Goal: Task Accomplishment & Management: Complete application form

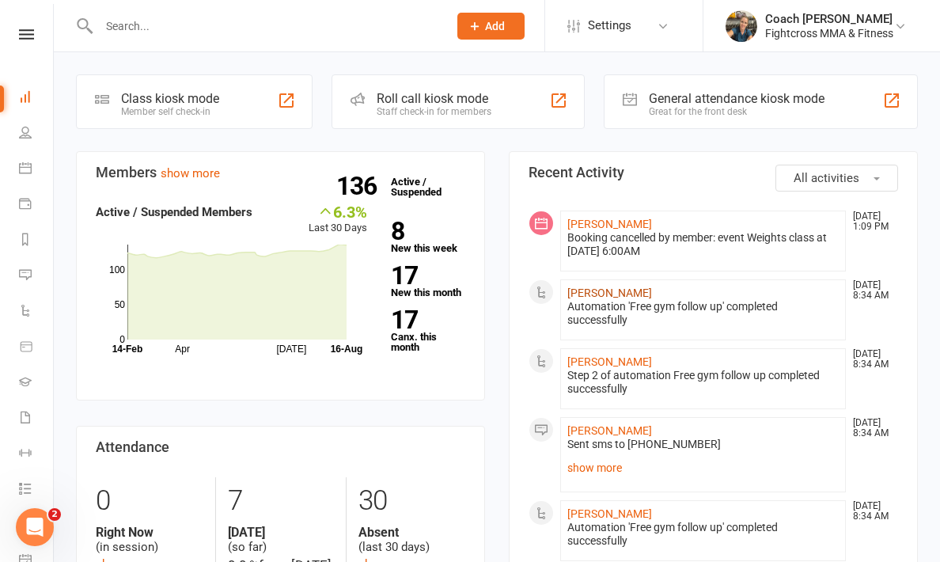
click at [594, 294] on link "Reilly Brown" at bounding box center [609, 293] width 85 height 13
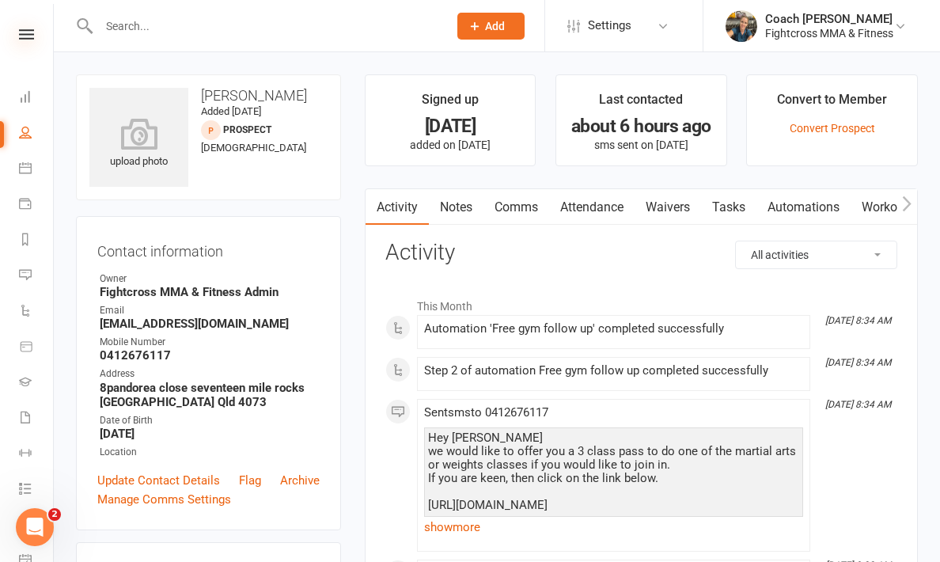
click at [27, 36] on icon at bounding box center [26, 34] width 15 height 10
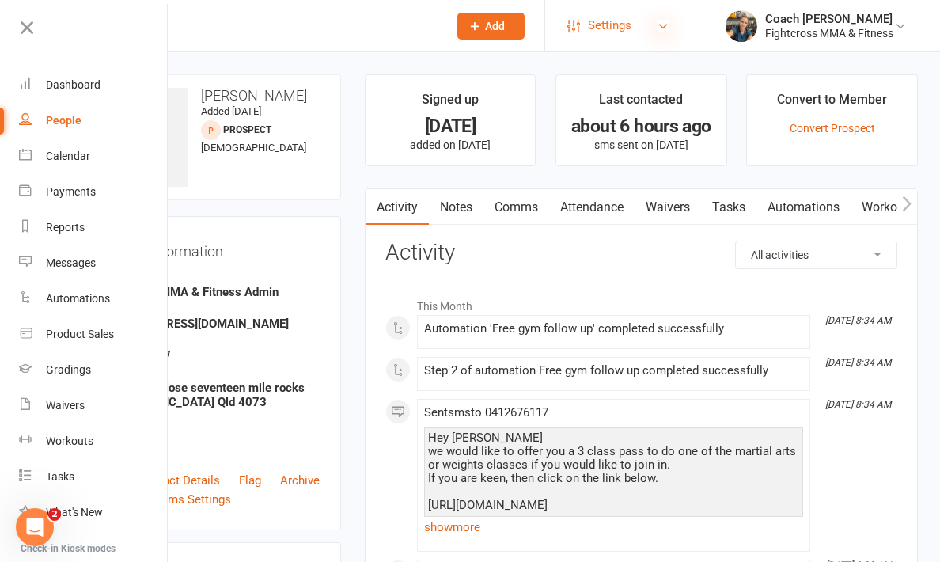
click at [659, 25] on icon at bounding box center [663, 26] width 13 height 13
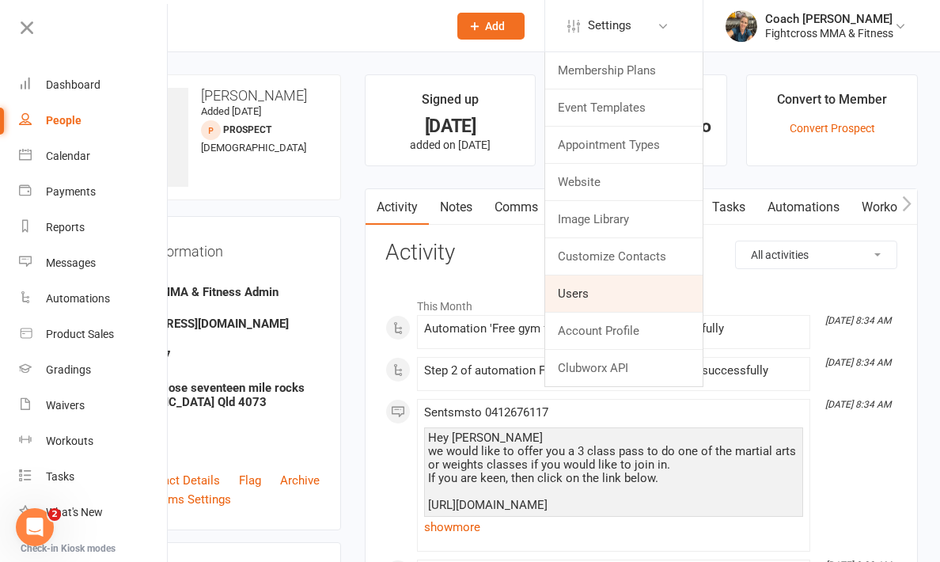
click at [590, 287] on link "Users" at bounding box center [624, 293] width 158 height 36
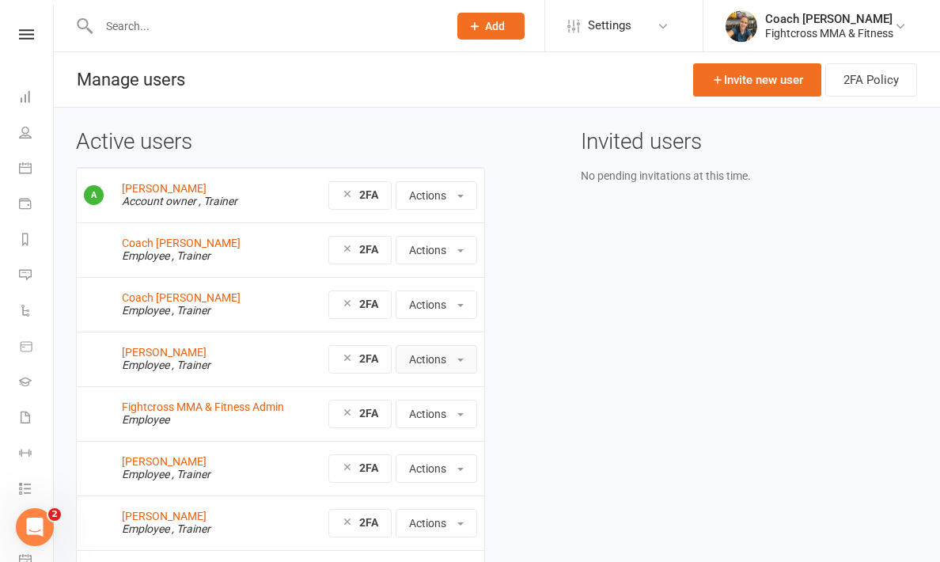
click at [453, 360] on button "Actions" at bounding box center [437, 359] width 82 height 28
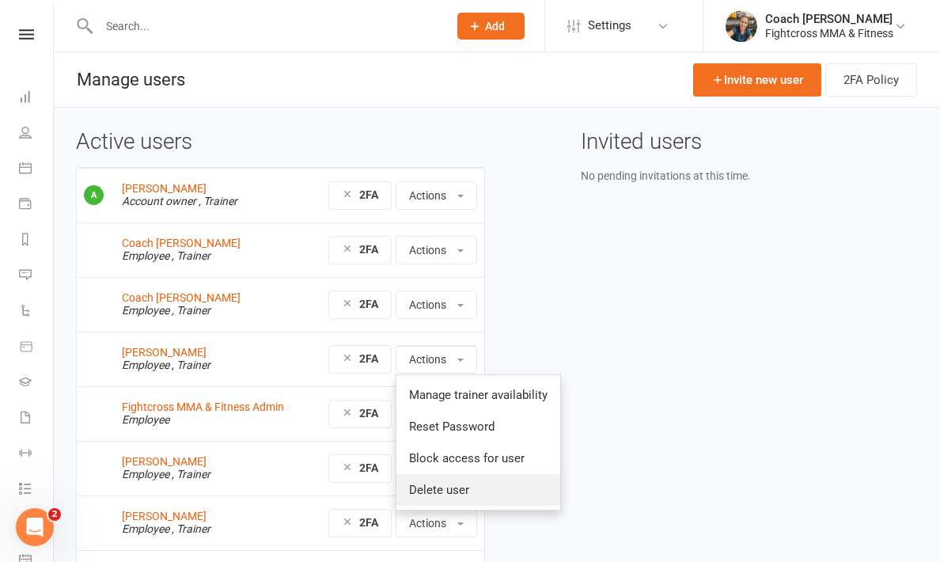
click at [432, 495] on link "Delete user" at bounding box center [479, 490] width 164 height 32
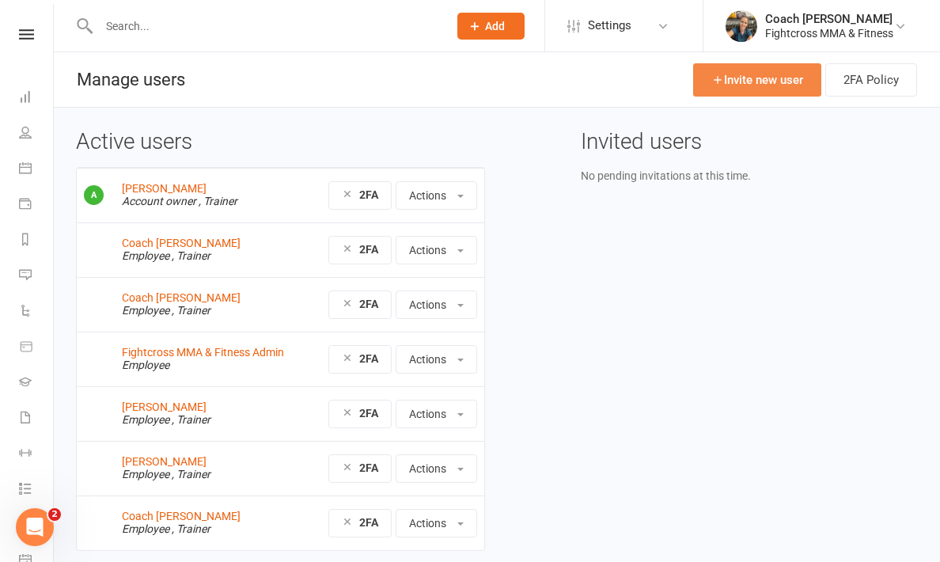
click at [778, 81] on link "Invite new user" at bounding box center [757, 79] width 128 height 33
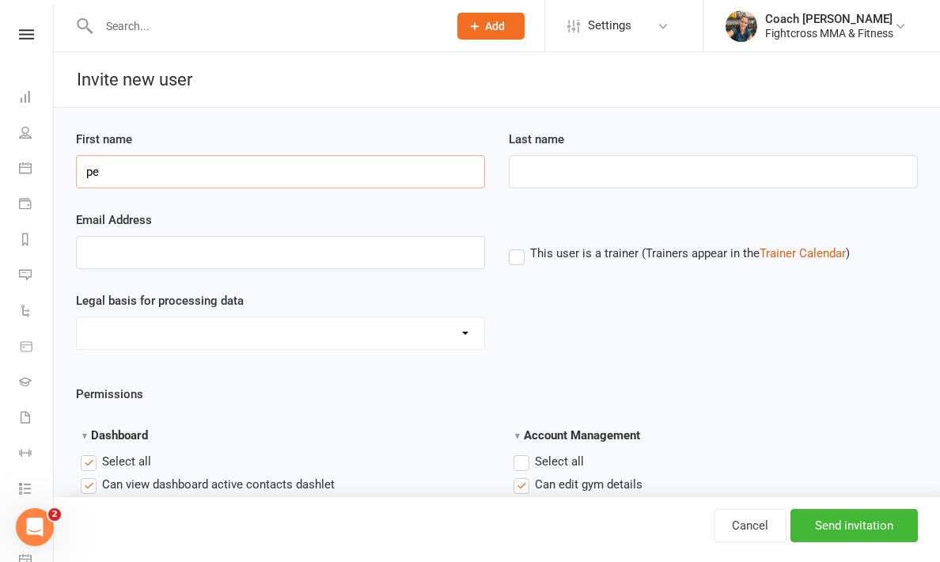
type input "p"
type input "Coach"
type input "Pete"
type input "everybodihf@gmail.com"
click at [519, 256] on label "This user is a trainer (Trainers appear in the Trainer Calendar )" at bounding box center [679, 253] width 341 height 14
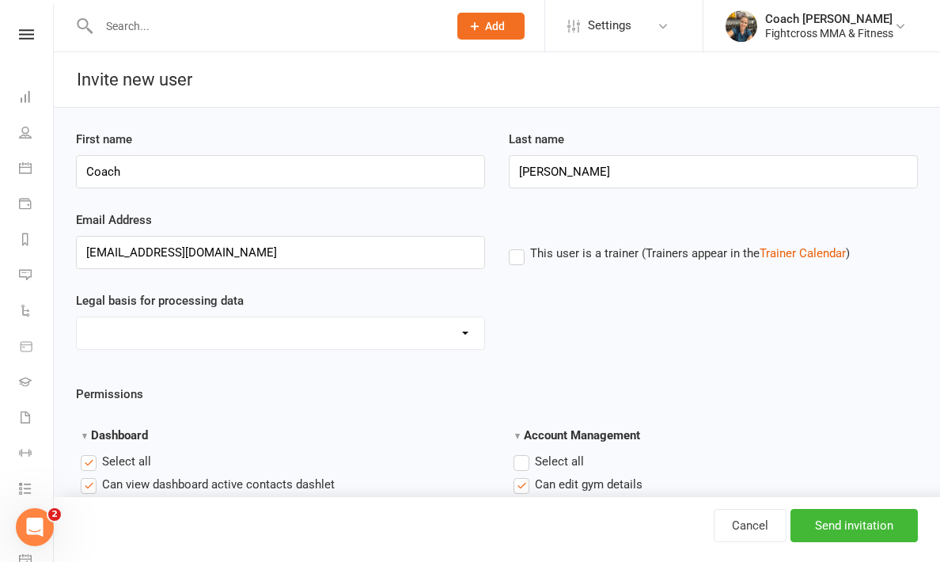
click at [519, 244] on input "This user is a trainer (Trainers appear in the Trainer Calendar )" at bounding box center [514, 244] width 10 height 0
select select "Not Applicable"
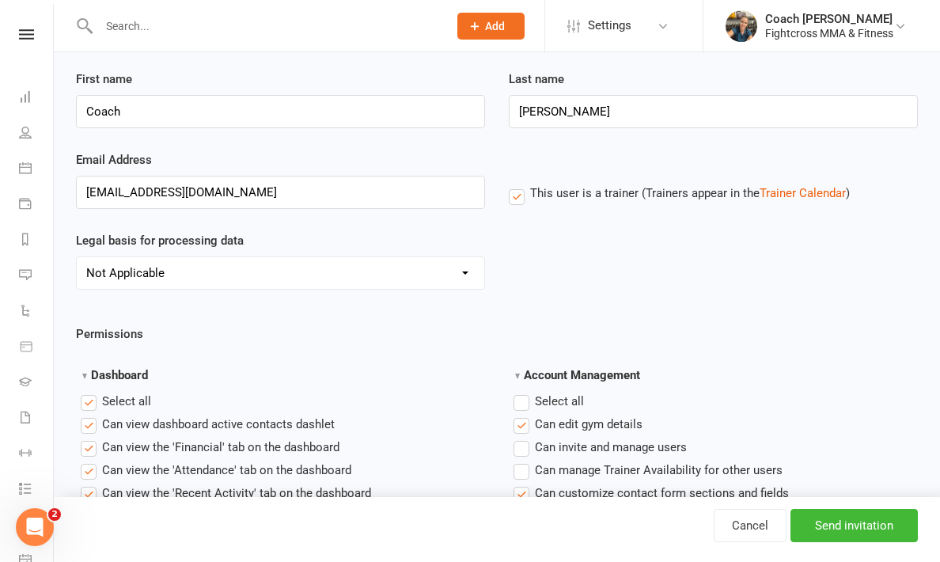
scroll to position [59, 0]
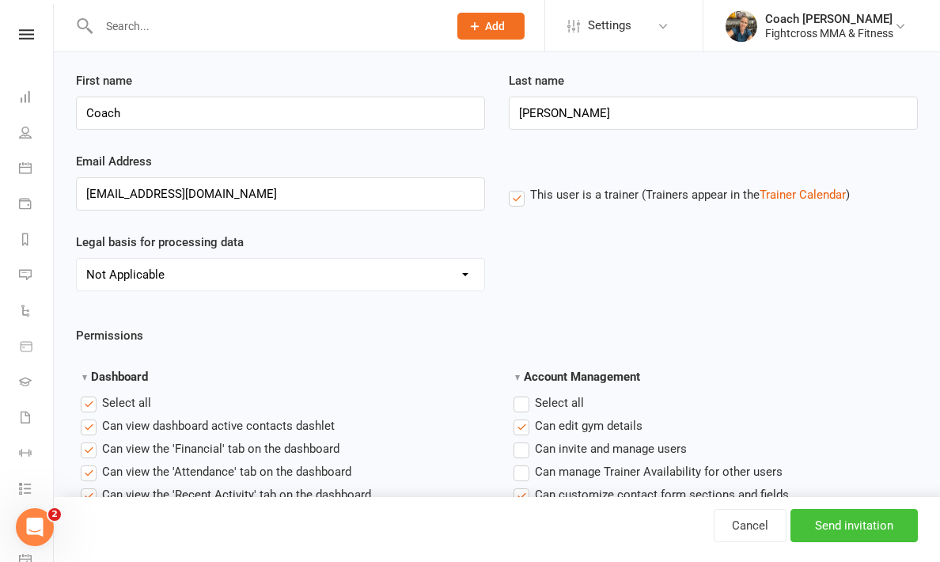
click at [872, 528] on input "Send invitation" at bounding box center [854, 525] width 127 height 33
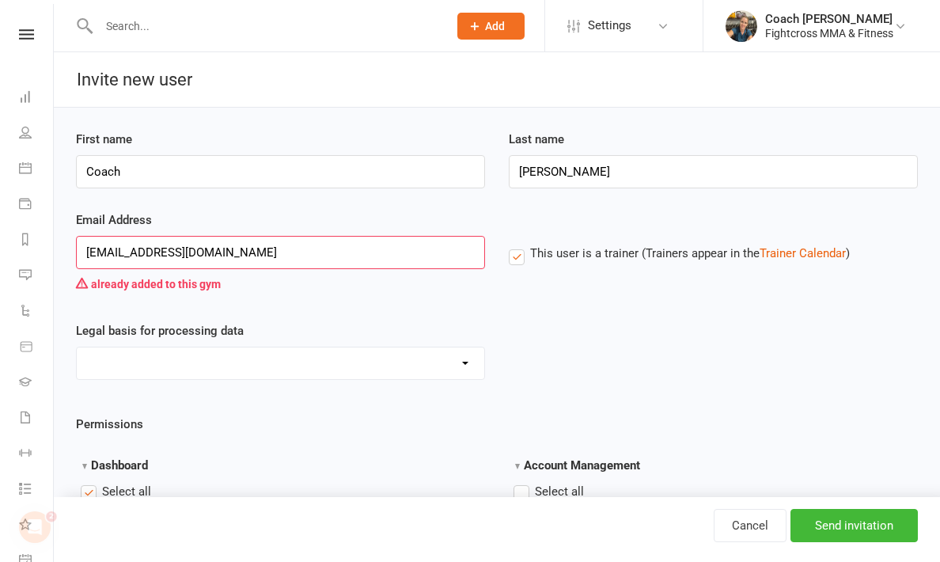
click at [468, 252] on input "everybodihf@gmail.com" at bounding box center [280, 252] width 409 height 33
type input "[EMAIL_ADDRESS][DOMAIN_NAME]"
click at [865, 521] on input "Send invitation" at bounding box center [854, 525] width 127 height 33
type input "m"
click at [30, 526] on icon "Open Intercom Messenger" at bounding box center [35, 527] width 26 height 26
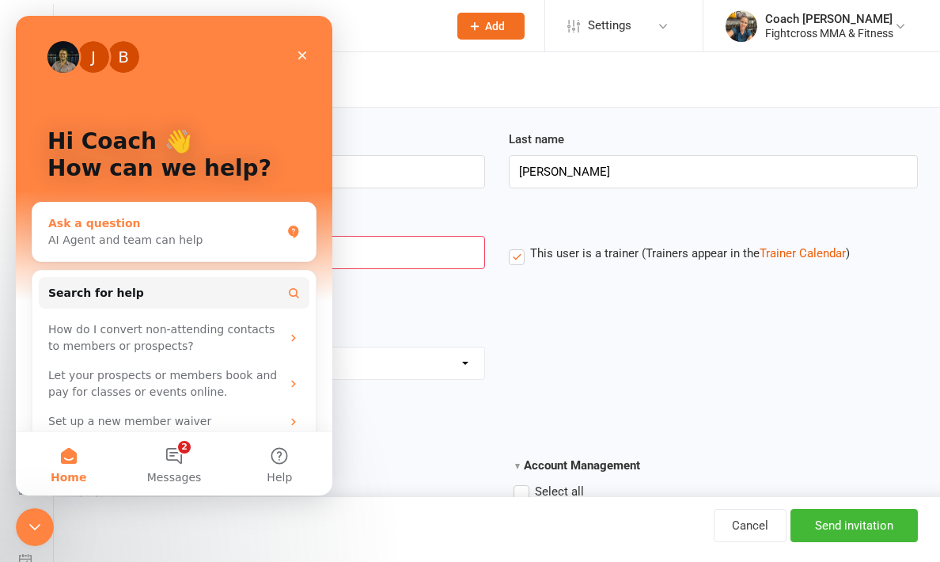
click at [176, 244] on div "AI Agent and team can help" at bounding box center [164, 240] width 233 height 17
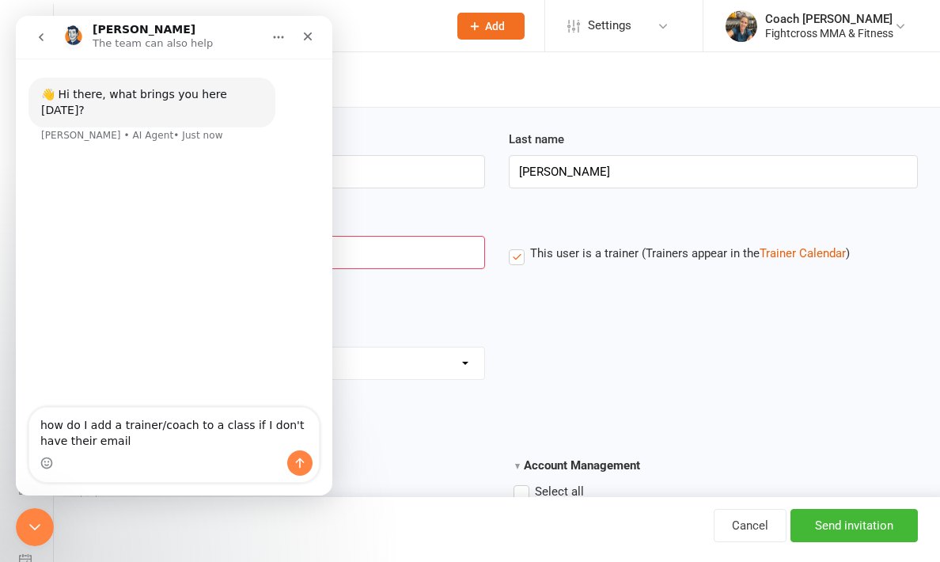
type textarea "how do I add a trainer/coach to a class if I don't have their email"
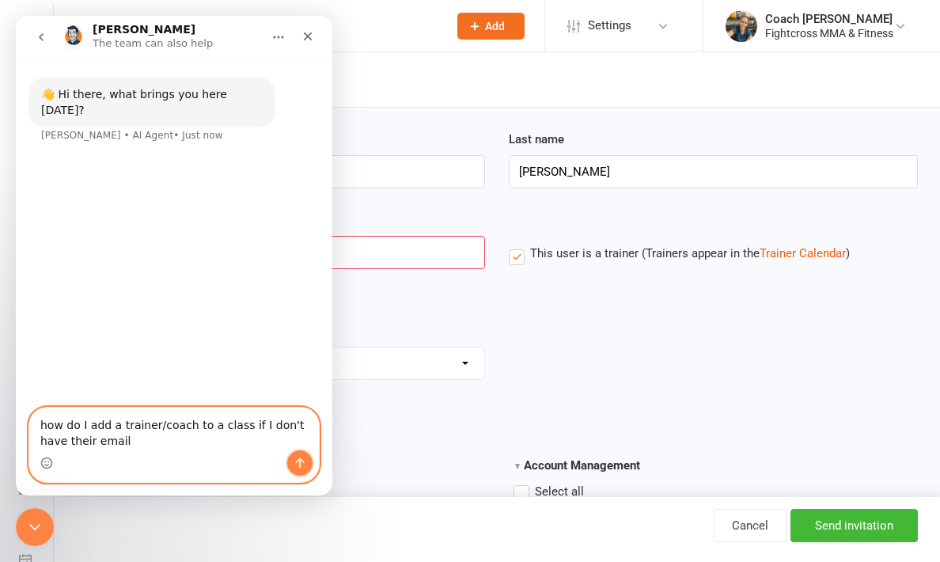
click at [301, 462] on icon "Send a message…" at bounding box center [300, 463] width 13 height 13
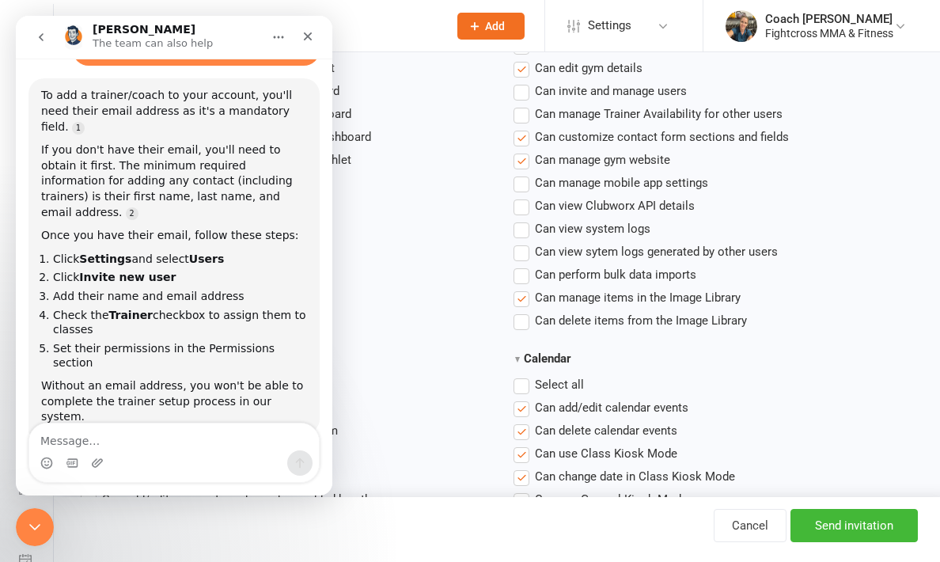
scroll to position [121, 0]
type textarea "yes"
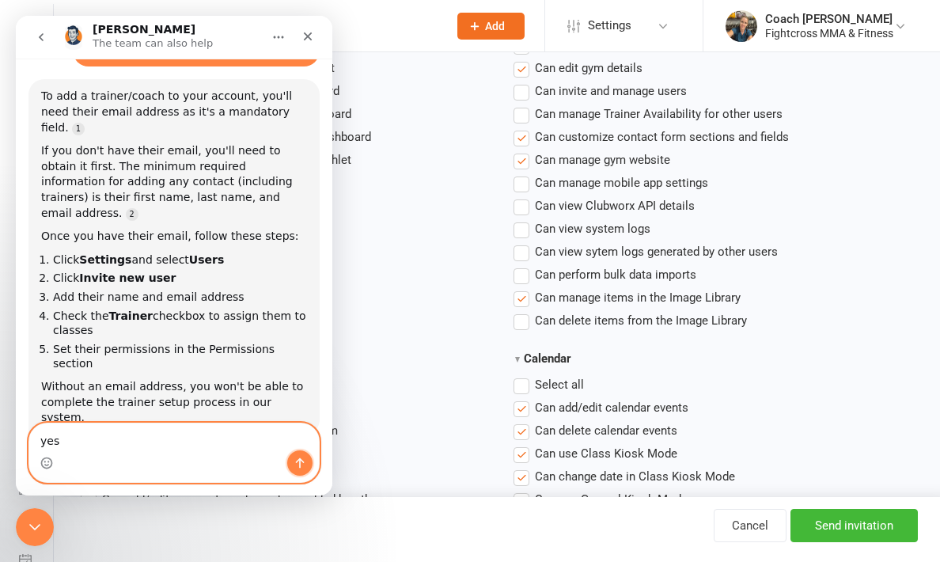
click at [302, 462] on icon "Send a message…" at bounding box center [300, 463] width 13 height 13
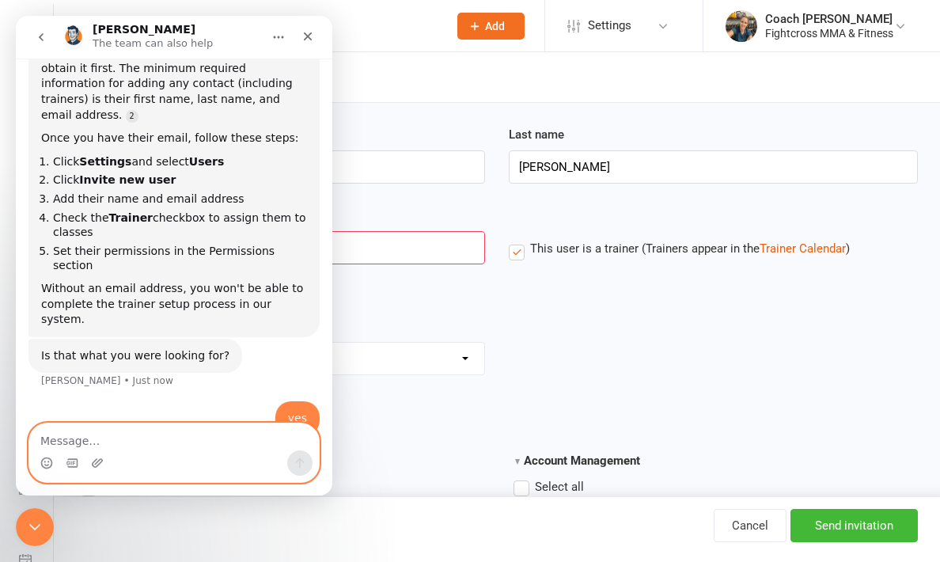
scroll to position [0, 0]
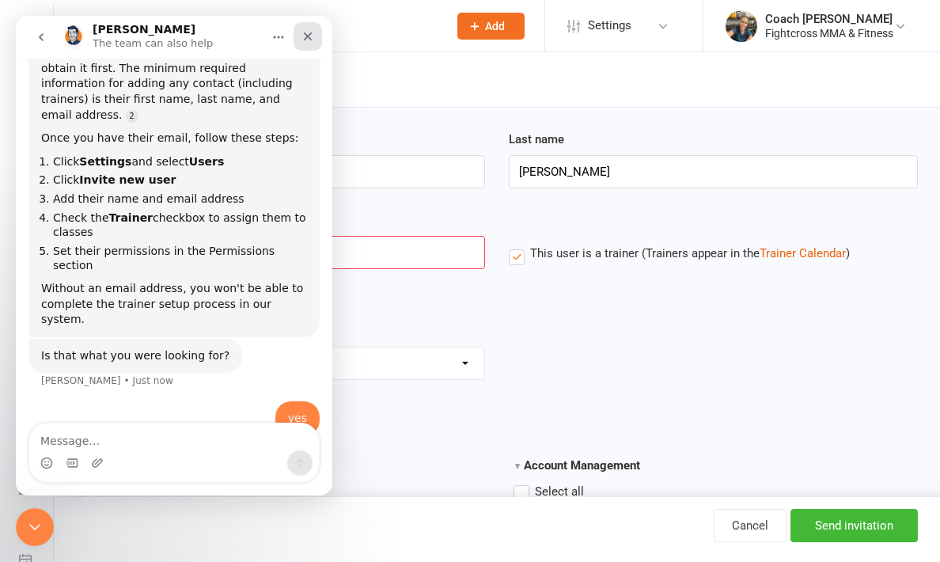
click at [310, 34] on icon "Close" at bounding box center [308, 36] width 9 height 9
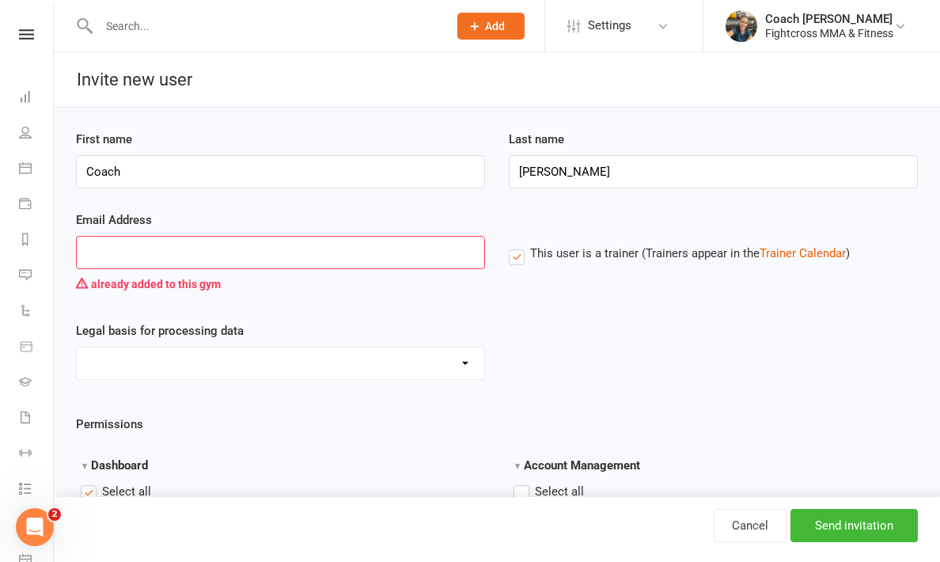
click at [123, 245] on input "Email Address" at bounding box center [280, 252] width 409 height 33
type input "beau_chia.9y@icloud.com"
click at [863, 526] on input "Send invitation" at bounding box center [854, 525] width 127 height 33
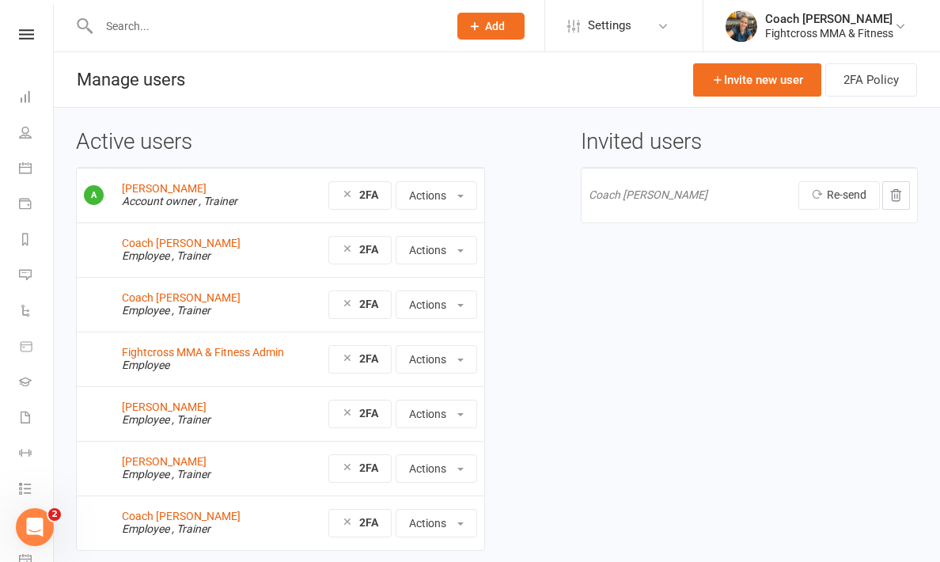
click at [30, 25] on nav "Clubworx Dashboard People Calendar Payments Reports Messages Automations Produc…" at bounding box center [27, 285] width 54 height 562
click at [30, 33] on icon at bounding box center [26, 34] width 15 height 10
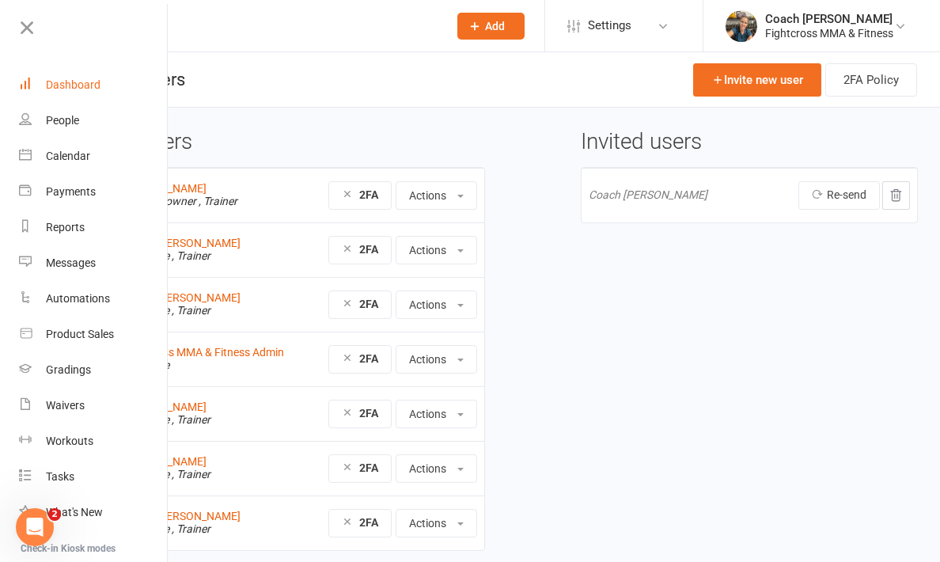
click at [85, 91] on link "Dashboard" at bounding box center [94, 85] width 150 height 36
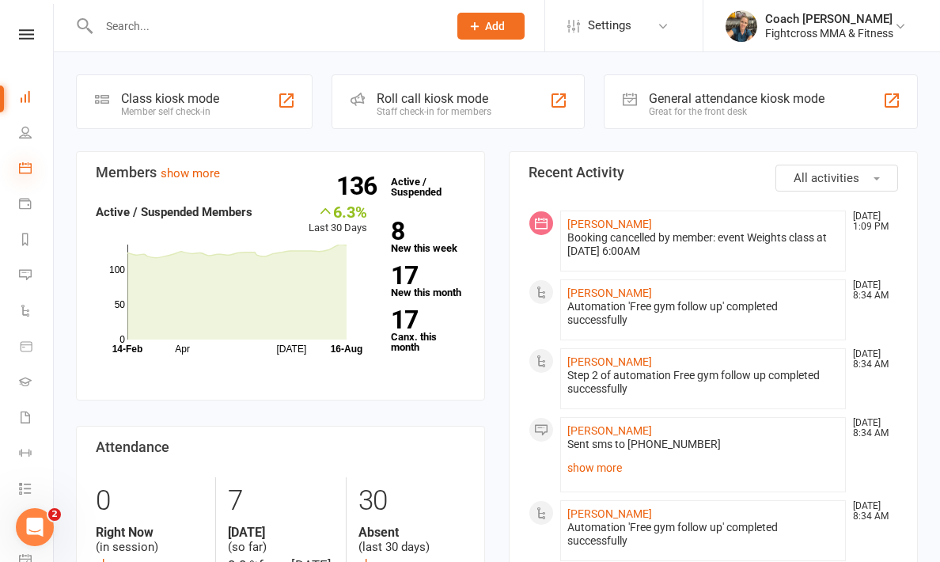
click at [23, 173] on icon at bounding box center [25, 167] width 13 height 13
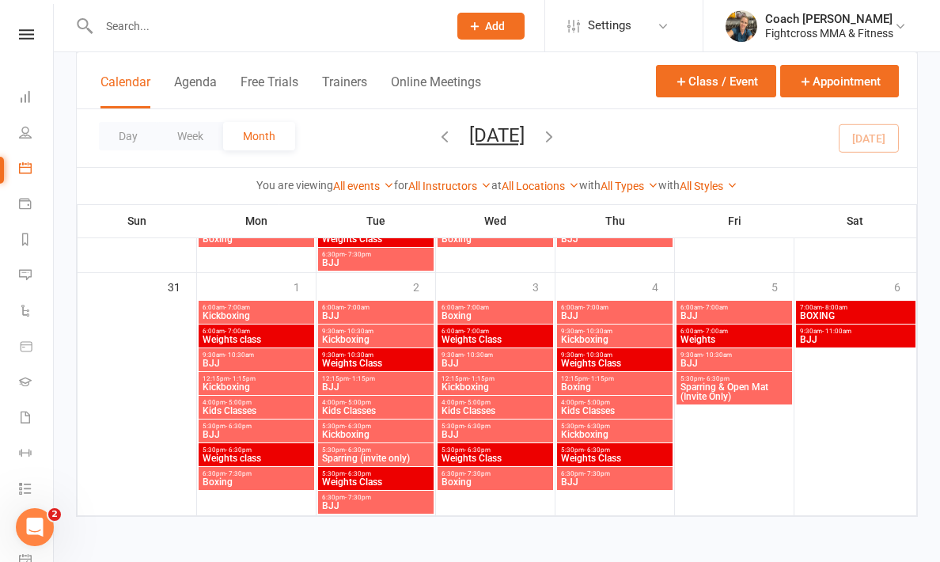
scroll to position [1455, 0]
click at [558, 142] on icon "button" at bounding box center [549, 135] width 17 height 17
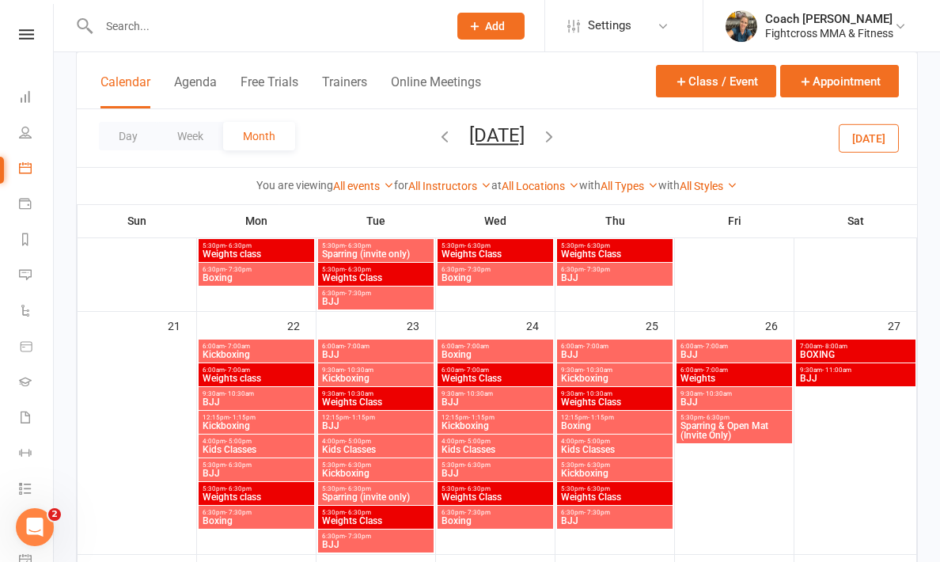
scroll to position [780, 0]
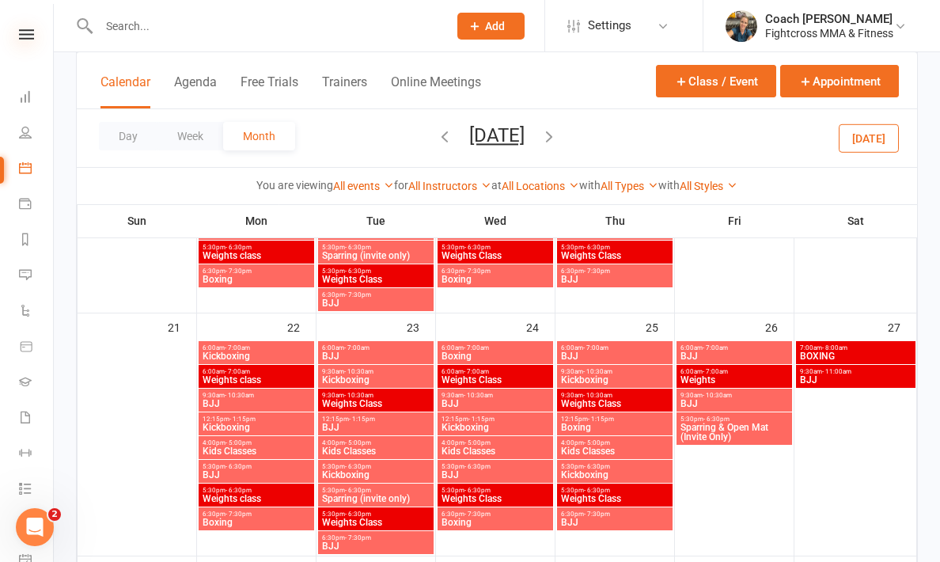
click at [28, 35] on icon at bounding box center [26, 34] width 15 height 10
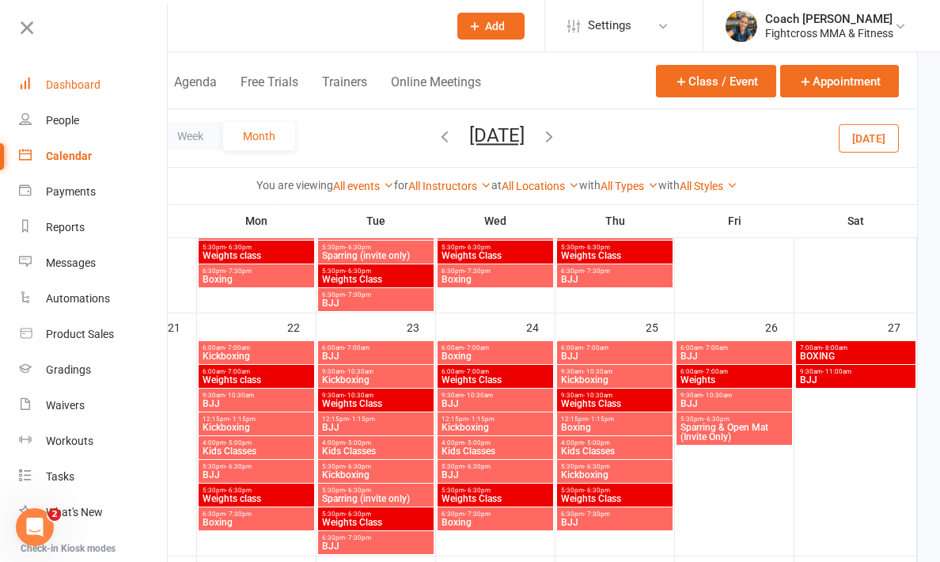
click at [65, 83] on div "Dashboard" at bounding box center [73, 84] width 55 height 13
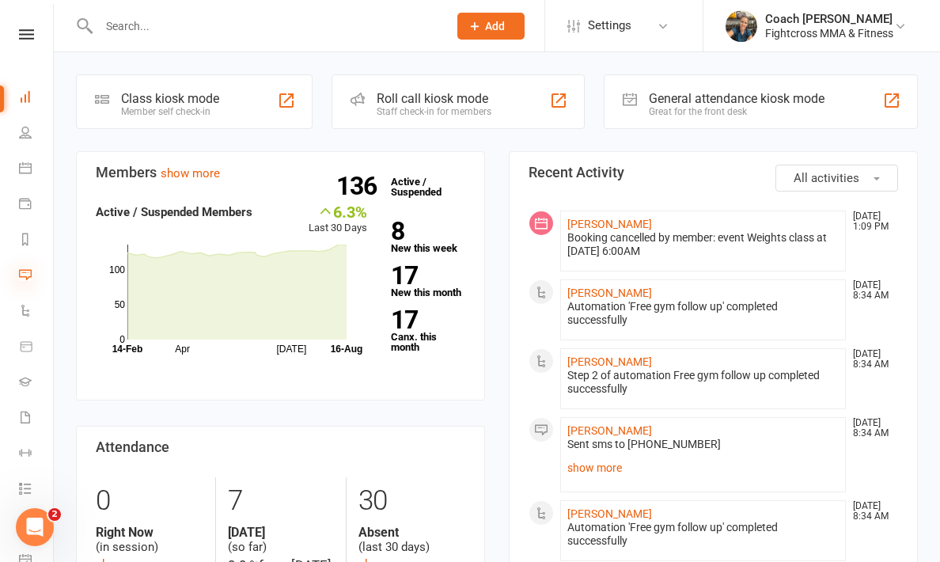
click at [28, 271] on icon at bounding box center [25, 274] width 13 height 13
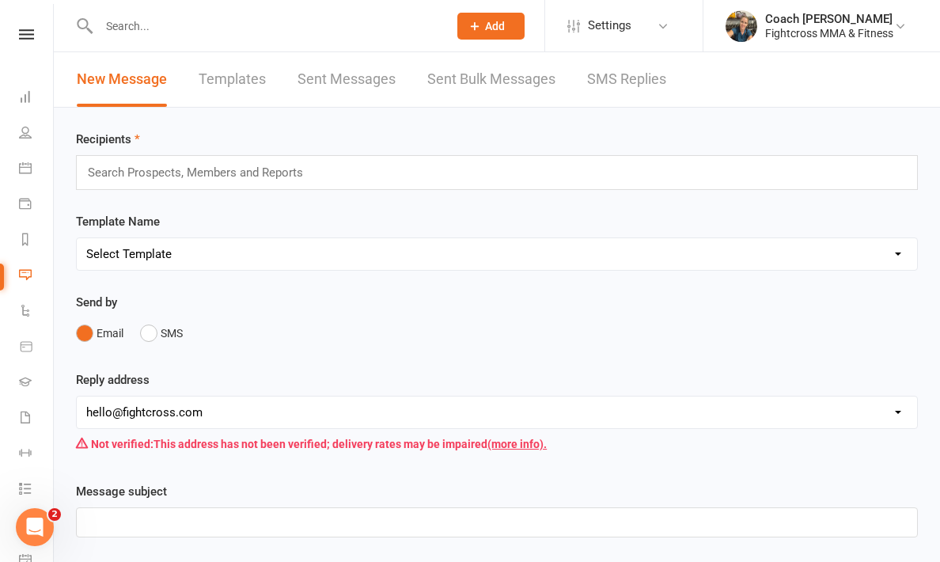
click at [162, 167] on input "text" at bounding box center [202, 172] width 233 height 21
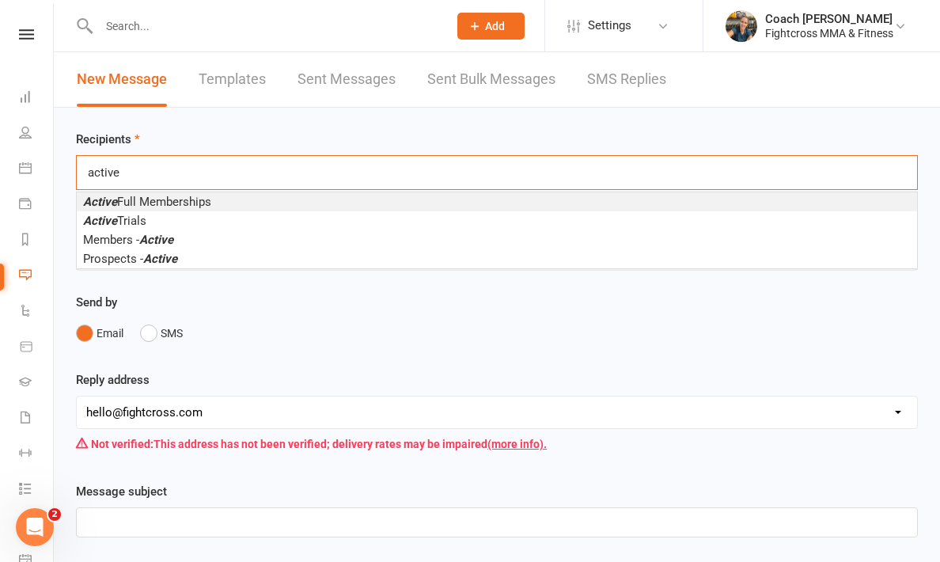
type input "active"
click at [159, 199] on span "Active Full Memberships" at bounding box center [147, 202] width 128 height 14
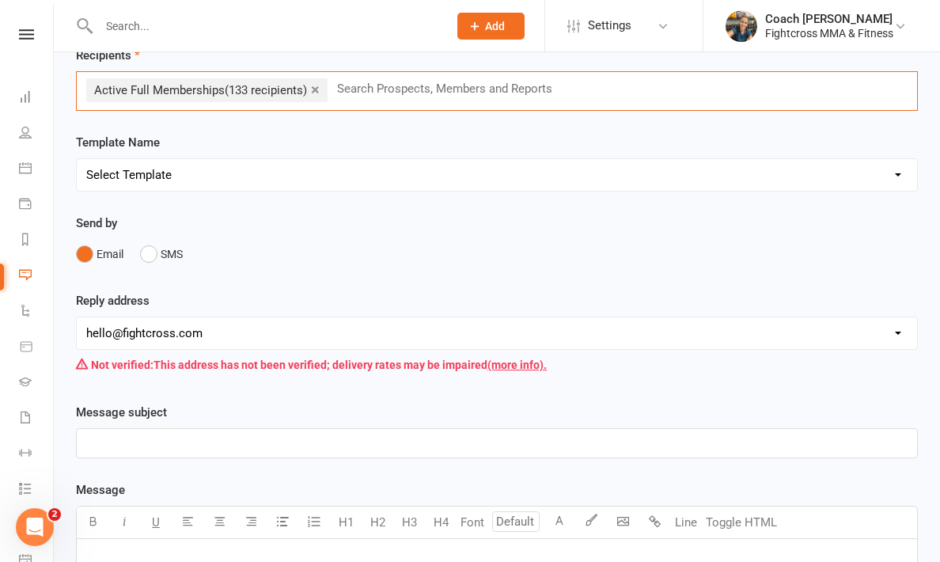
scroll to position [86, 0]
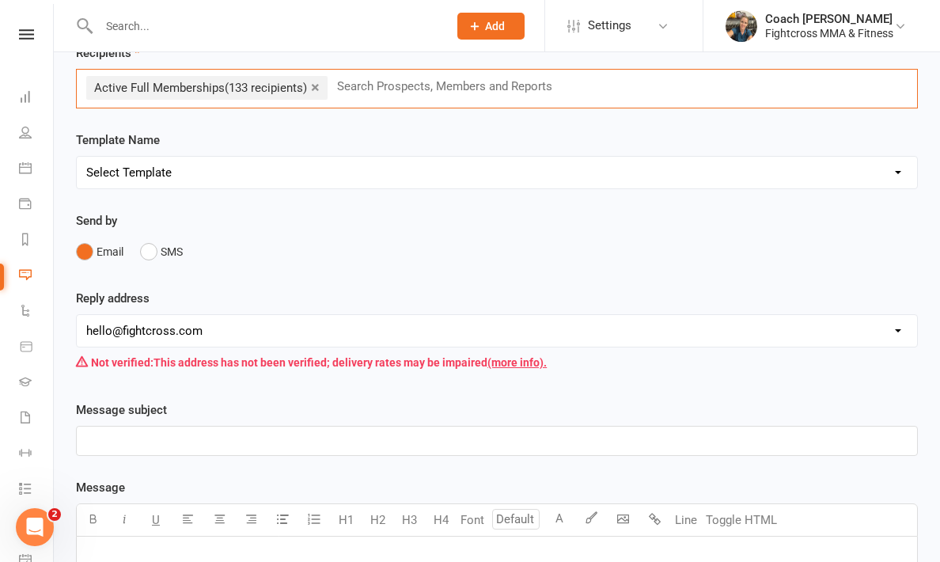
click at [178, 441] on p "﻿" at bounding box center [497, 440] width 822 height 19
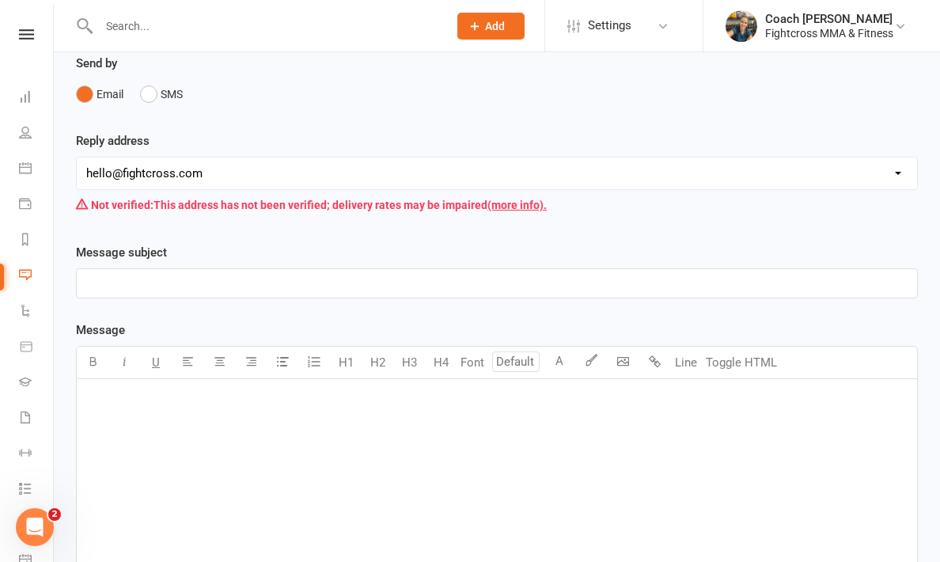
scroll to position [242, 0]
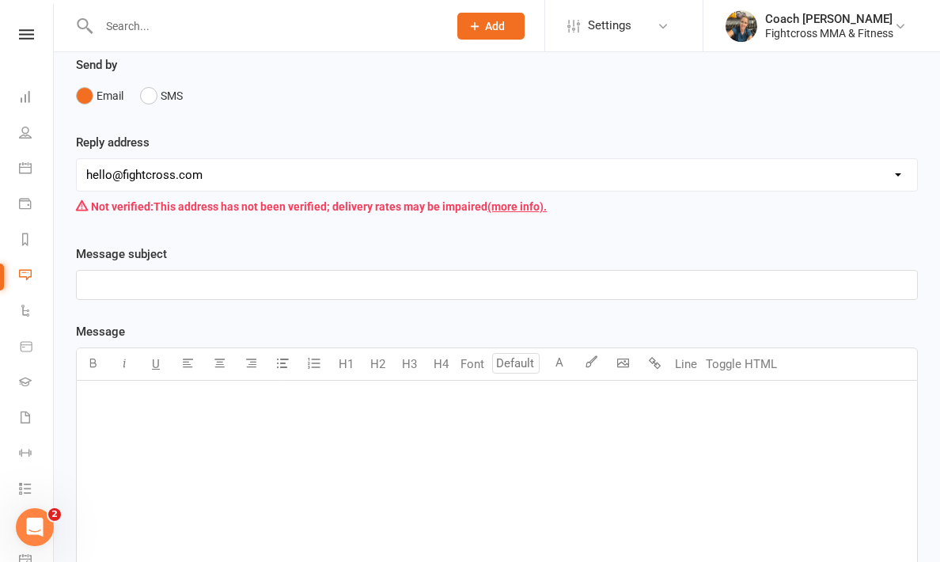
click at [111, 404] on p "﻿" at bounding box center [497, 400] width 822 height 19
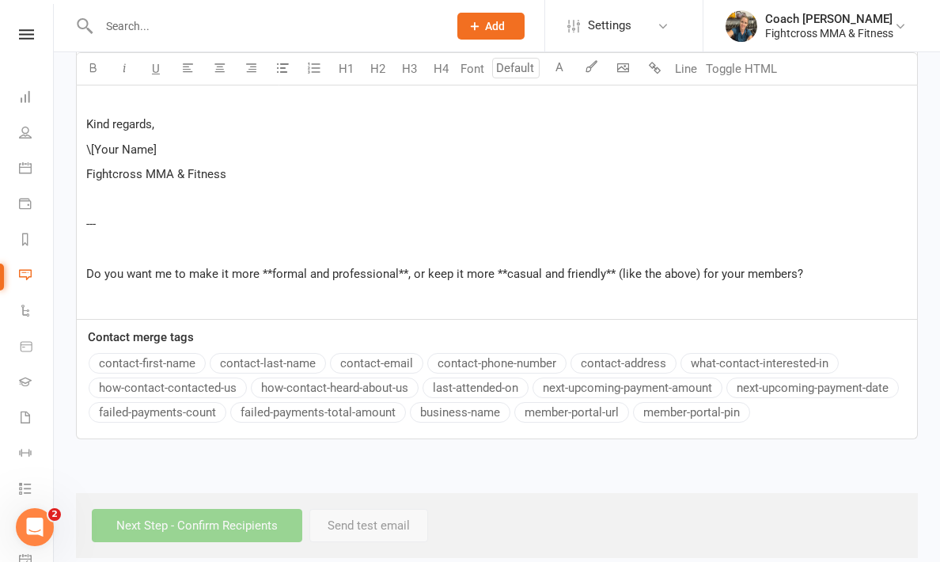
scroll to position [838, 0]
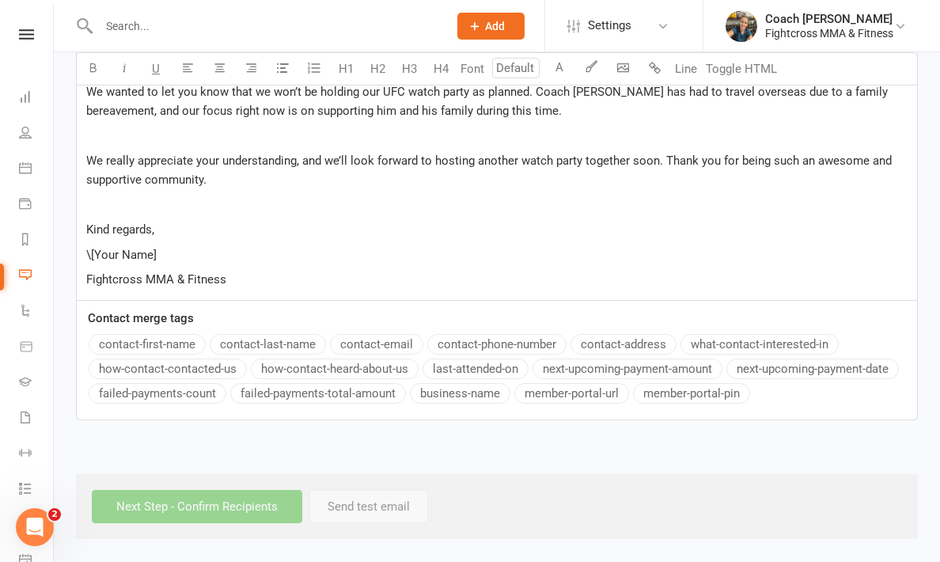
click at [162, 245] on p "\[Your Name]" at bounding box center [497, 254] width 822 height 19
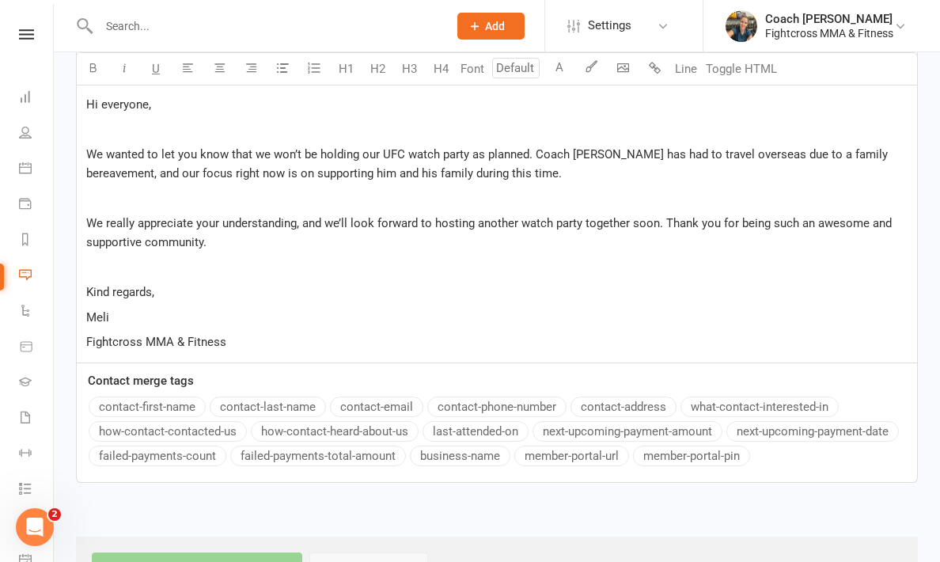
scroll to position [682, 0]
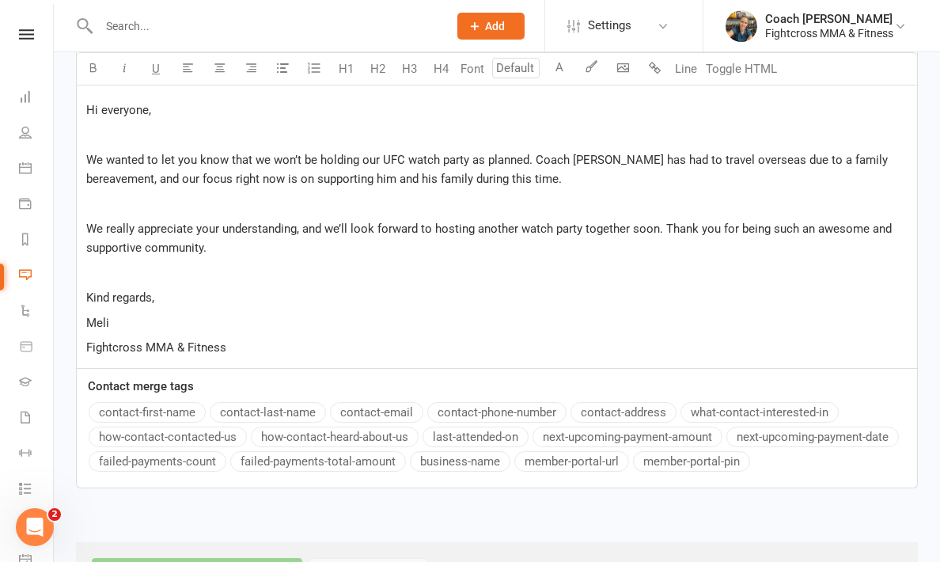
click at [484, 177] on span "We wanted to let you know that we won’t be holding our UFC watch party as plann…" at bounding box center [488, 169] width 805 height 33
click at [148, 108] on span "Hi everyone," at bounding box center [118, 110] width 65 height 14
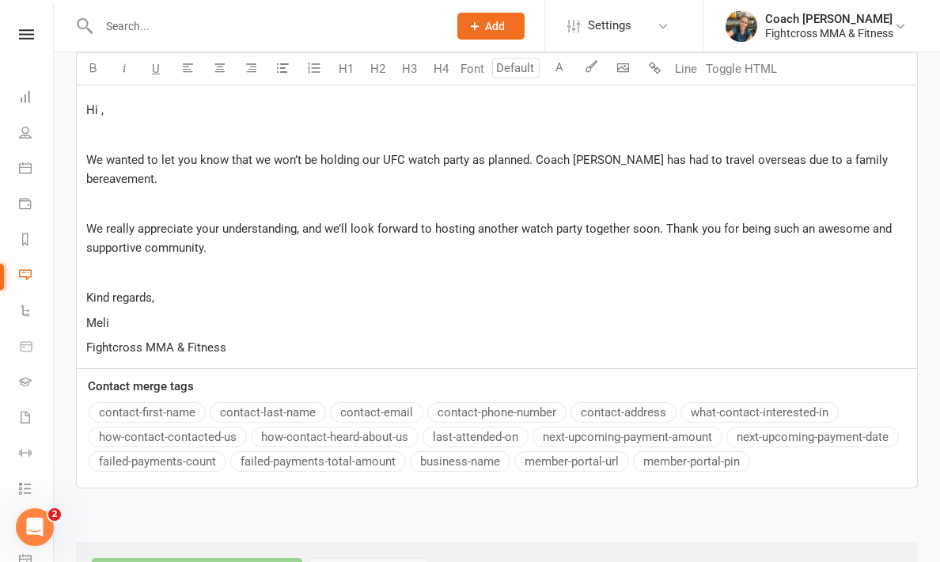
click at [150, 402] on button "contact-first-name" at bounding box center [147, 412] width 117 height 21
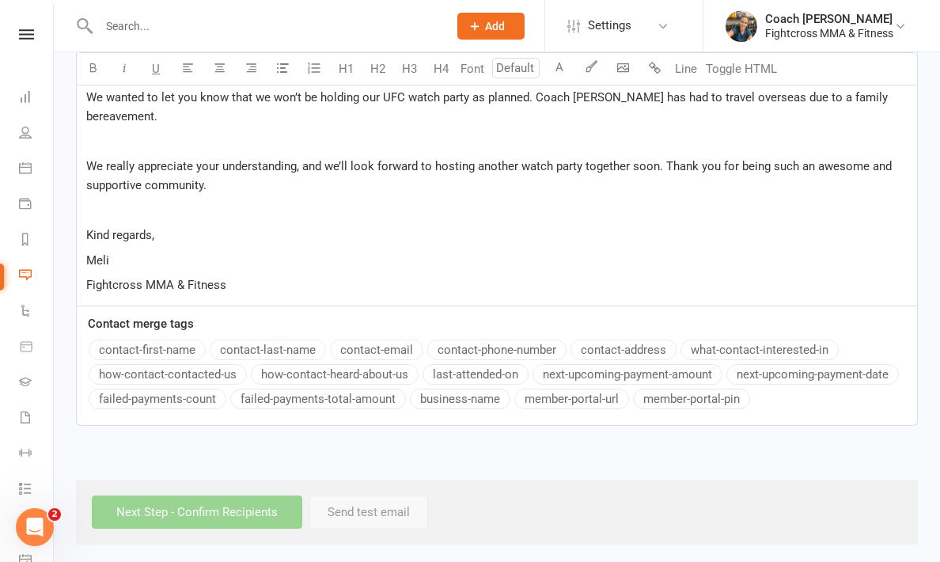
scroll to position [744, 0]
click at [289, 252] on p "Meli" at bounding box center [497, 261] width 822 height 19
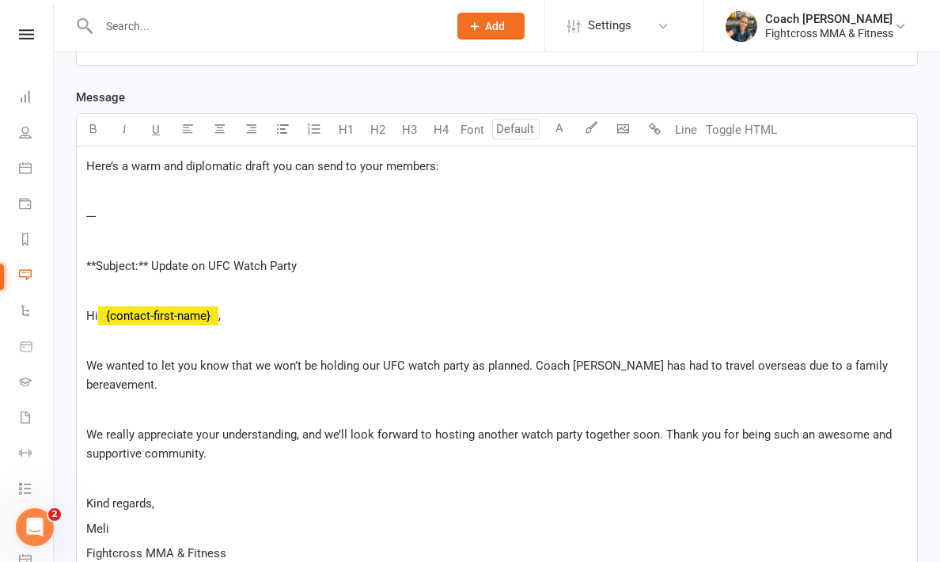
scroll to position [473, 0]
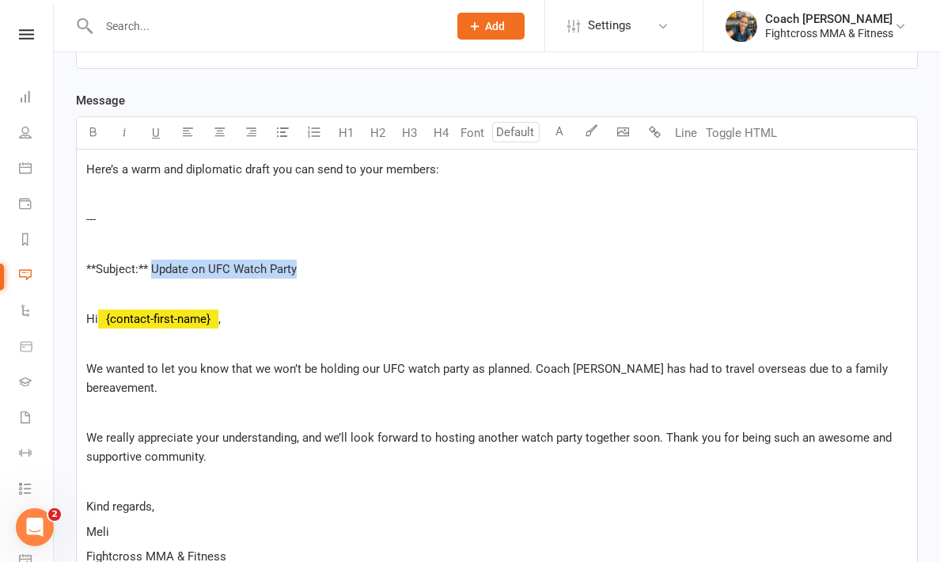
drag, startPoint x: 306, startPoint y: 269, endPoint x: 155, endPoint y: 264, distance: 150.5
click at [155, 264] on p "**Subject:** Update on UFC Watch Party" at bounding box center [497, 269] width 822 height 19
copy span "Update on UFC Watch Party"
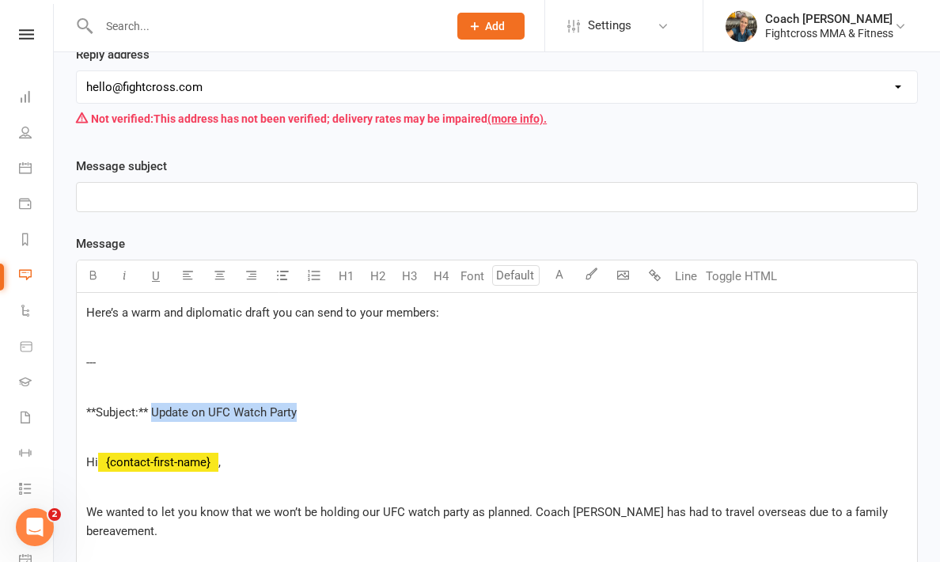
scroll to position [328, 0]
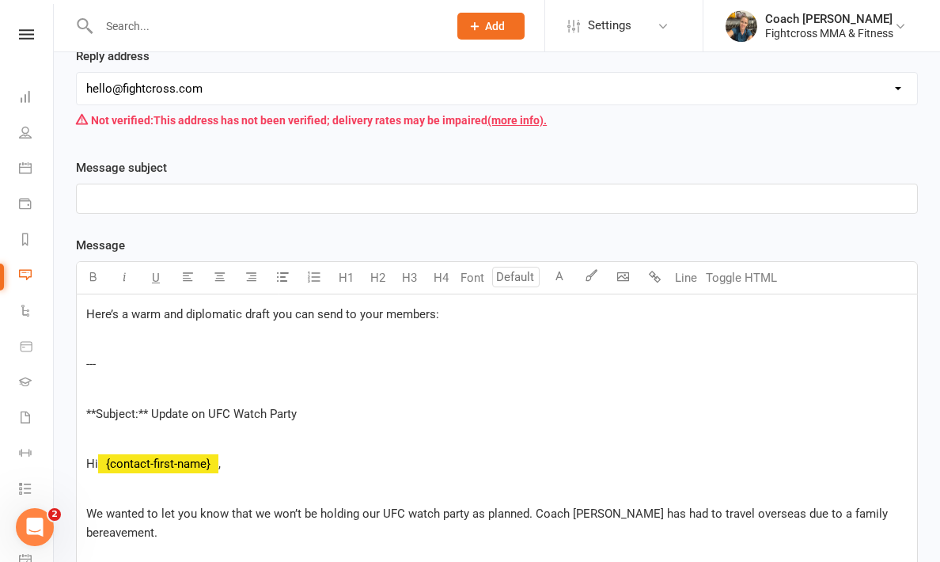
click at [112, 202] on p "﻿" at bounding box center [497, 198] width 822 height 19
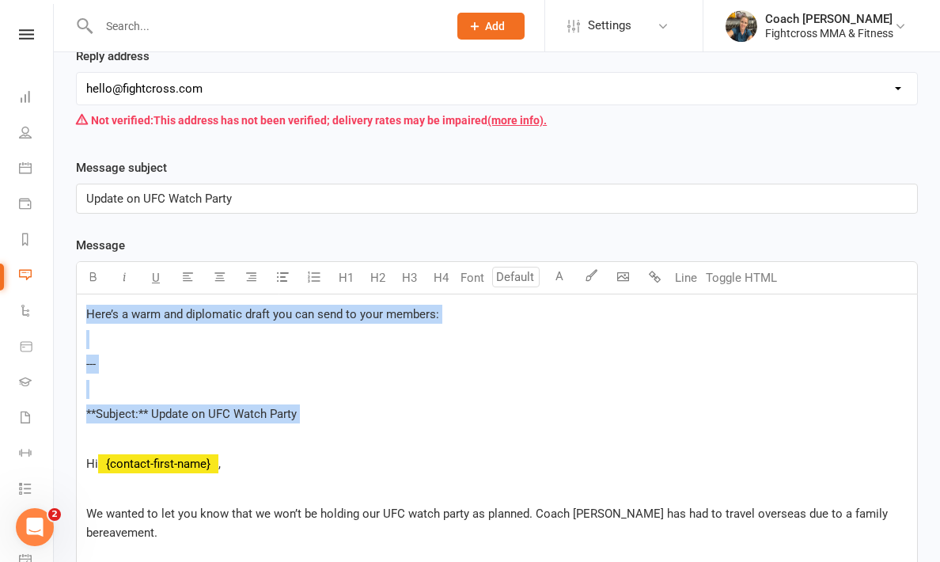
drag, startPoint x: 91, startPoint y: 438, endPoint x: 83, endPoint y: 293, distance: 145.1
click at [83, 293] on div "U H1 H2 H3 H4 Font A Line Toggle HTML Here’s a warm and diplomatic draft you ca…" at bounding box center [497, 491] width 842 height 461
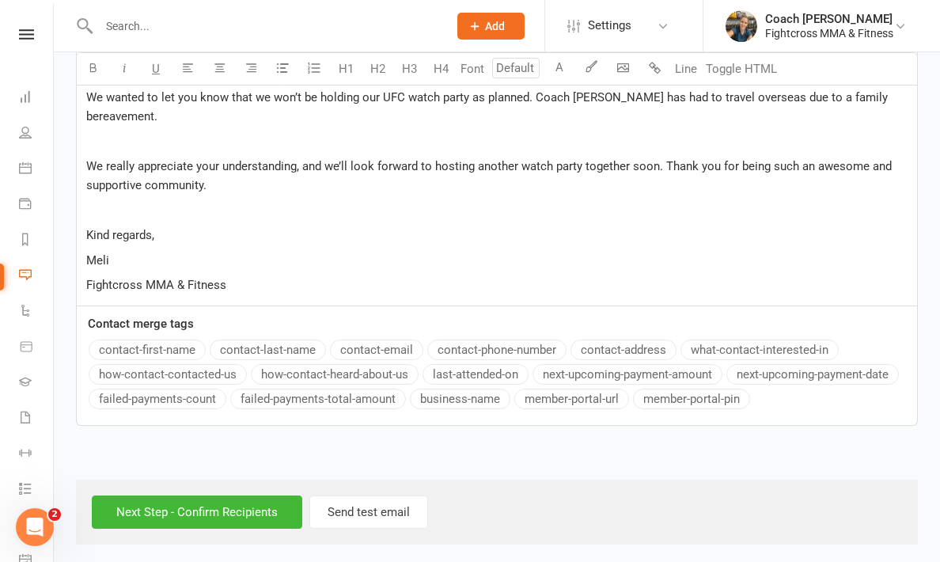
scroll to position [594, 0]
click at [169, 496] on input "Next Step - Confirm Recipients" at bounding box center [197, 512] width 211 height 33
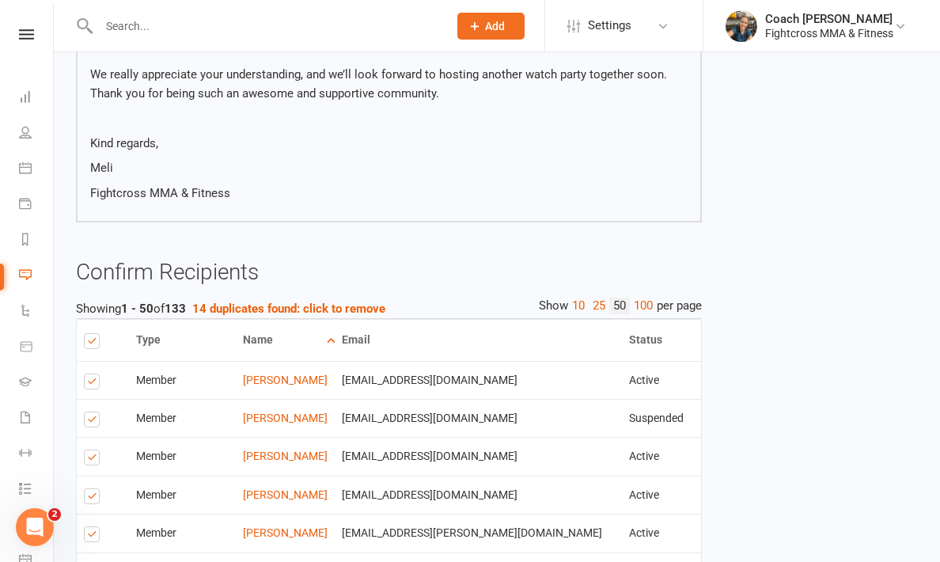
scroll to position [351, 0]
click at [343, 306] on strong "14 duplicates found: click to remove" at bounding box center [288, 308] width 193 height 14
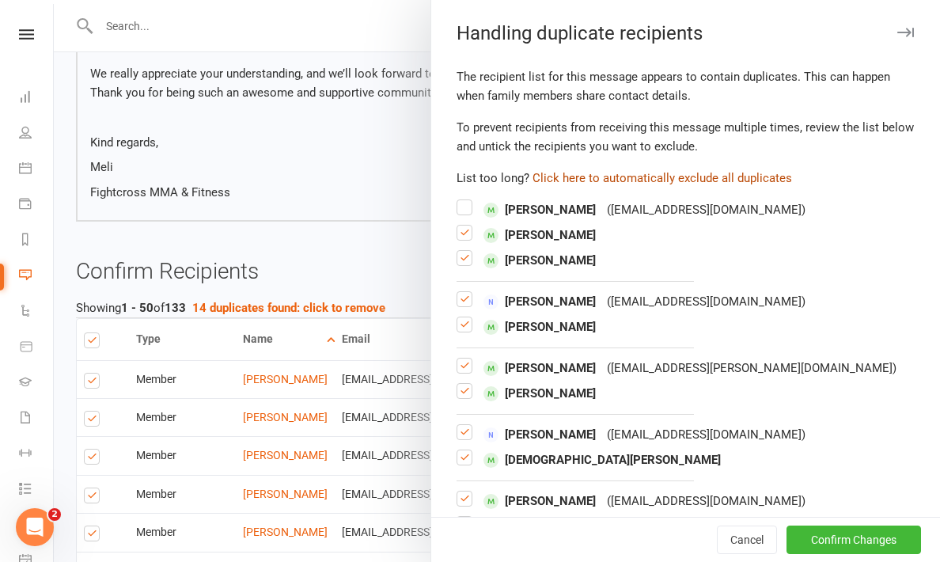
click at [695, 177] on button "Click here to automatically exclude all duplicates" at bounding box center [663, 178] width 260 height 19
click at [846, 545] on button "Confirm Changes" at bounding box center [854, 540] width 135 height 28
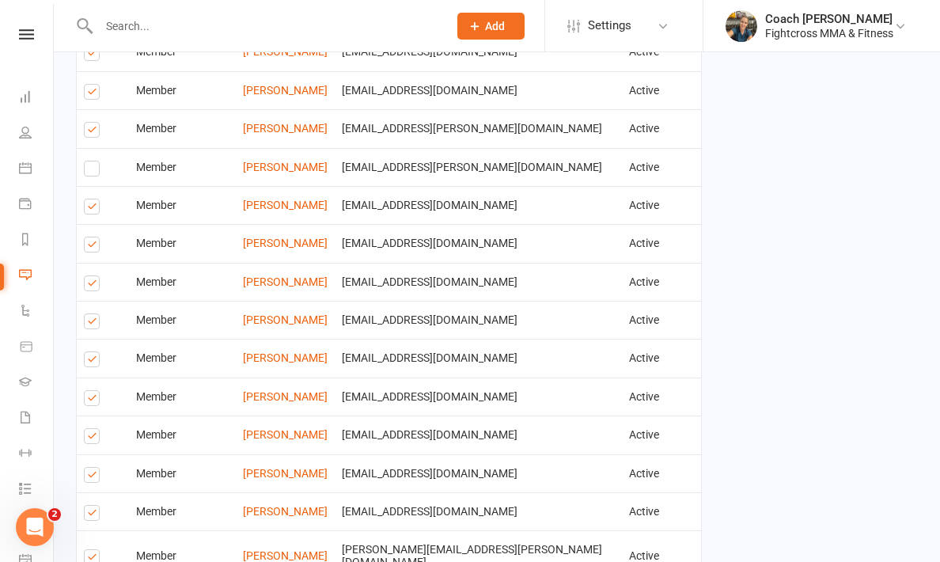
scroll to position [759, 0]
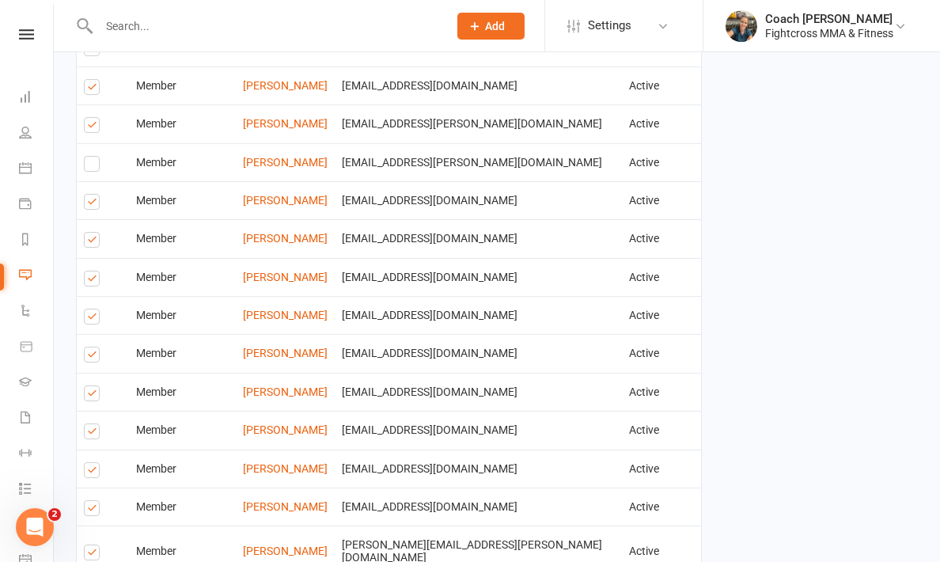
click at [93, 319] on label at bounding box center [94, 319] width 21 height 0
click at [93, 309] on input "checkbox" at bounding box center [89, 309] width 10 height 0
click at [97, 396] on label at bounding box center [94, 396] width 21 height 0
click at [94, 386] on input "checkbox" at bounding box center [89, 386] width 10 height 0
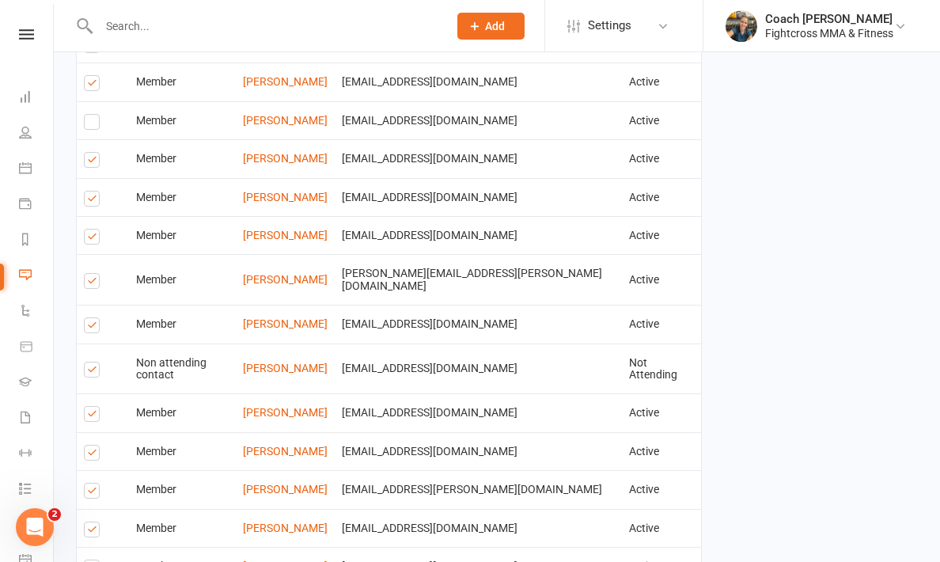
scroll to position [1034, 0]
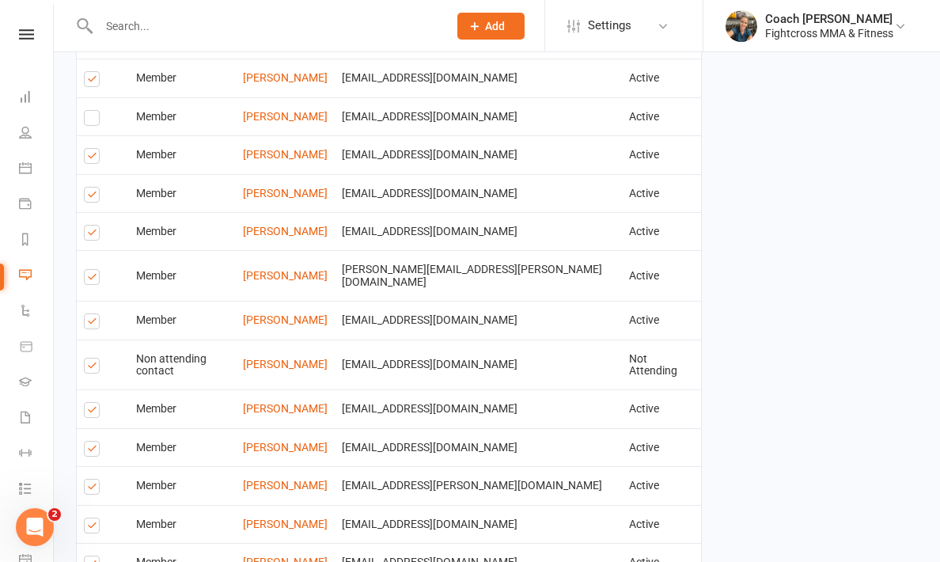
click at [89, 368] on label at bounding box center [94, 368] width 21 height 0
click at [89, 359] on input "checkbox" at bounding box center [89, 359] width 10 height 0
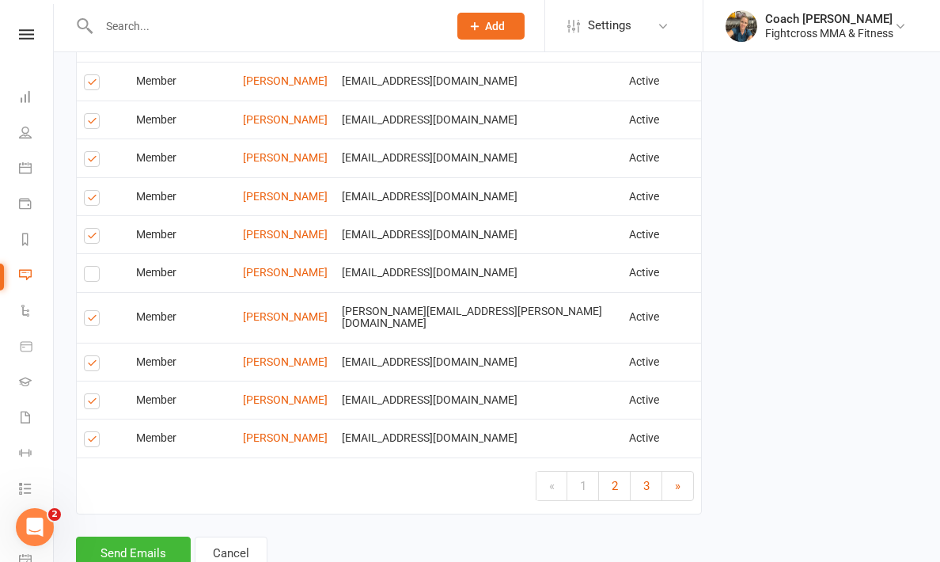
scroll to position [2216, 0]
click at [612, 480] on span "2" at bounding box center [615, 487] width 6 height 14
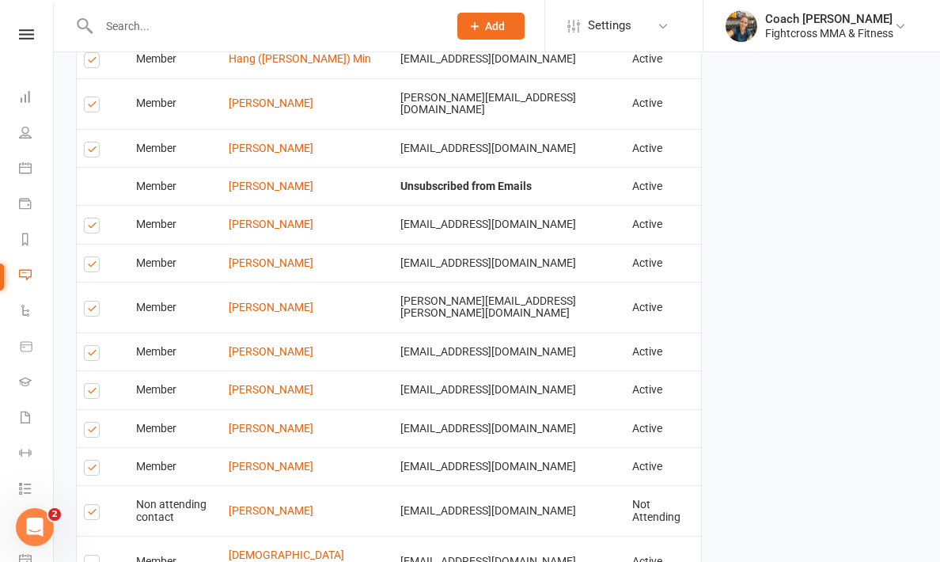
scroll to position [2181, 0]
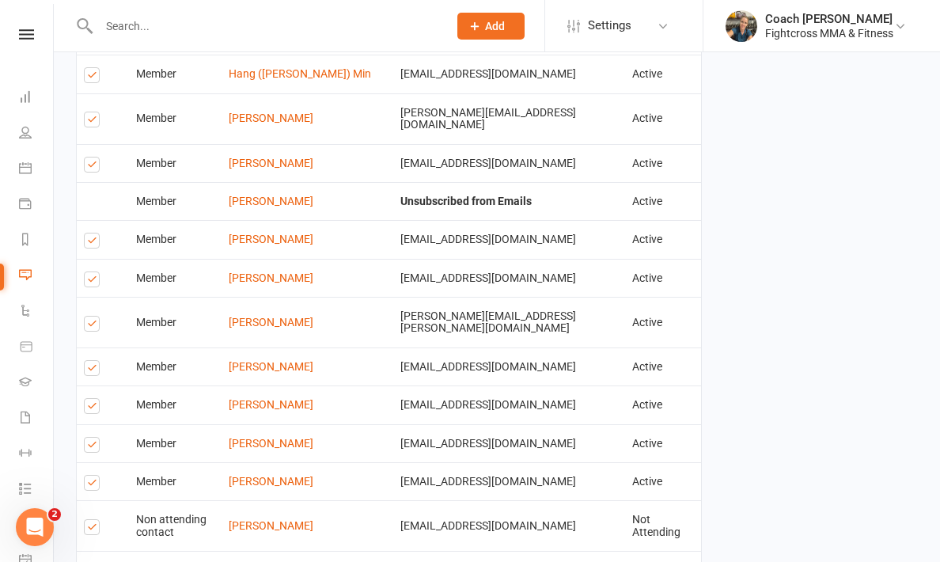
click at [93, 561] on input "checkbox" at bounding box center [89, 571] width 10 height 0
click at [90, 529] on label at bounding box center [94, 529] width 21 height 0
click at [90, 520] on input "checkbox" at bounding box center [89, 520] width 10 height 0
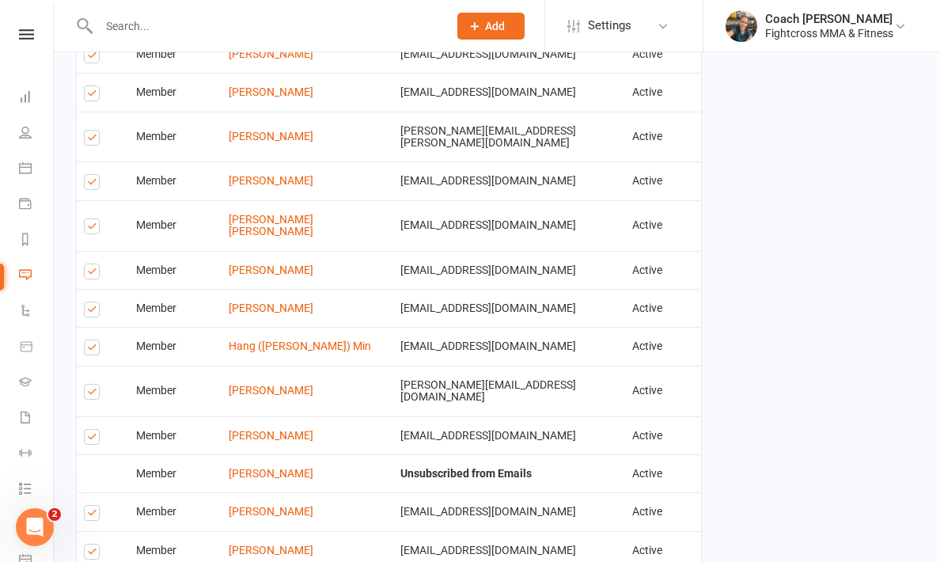
scroll to position [1907, 0]
click at [96, 516] on label at bounding box center [94, 516] width 21 height 0
click at [94, 507] on input "checkbox" at bounding box center [89, 507] width 10 height 0
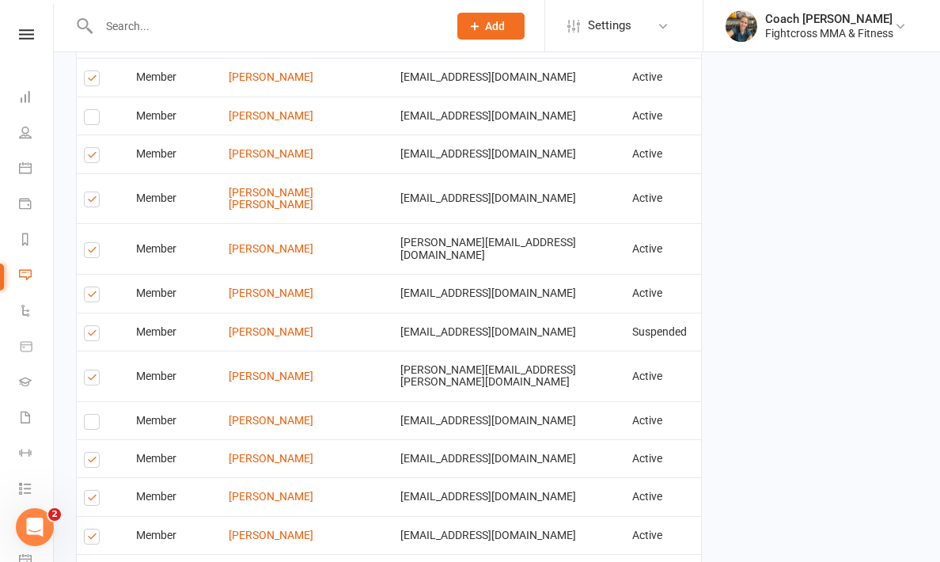
scroll to position [1247, 0]
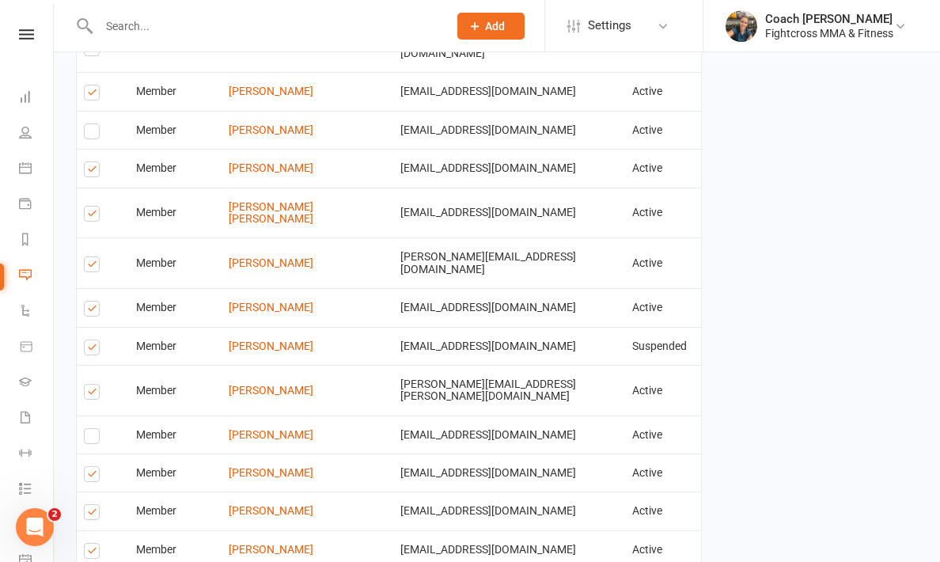
click at [92, 438] on label at bounding box center [94, 438] width 21 height 0
click at [92, 429] on input "checkbox" at bounding box center [89, 429] width 10 height 0
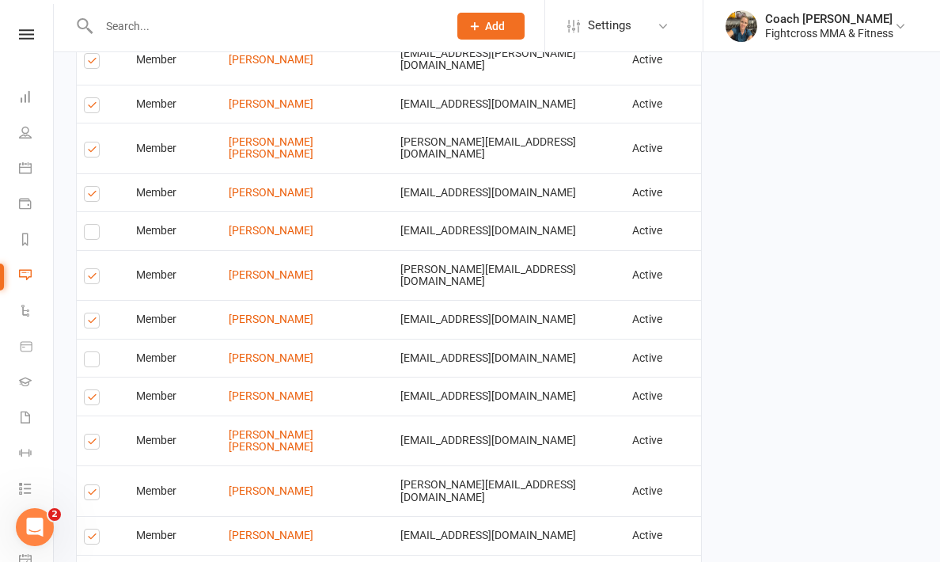
scroll to position [1010, 0]
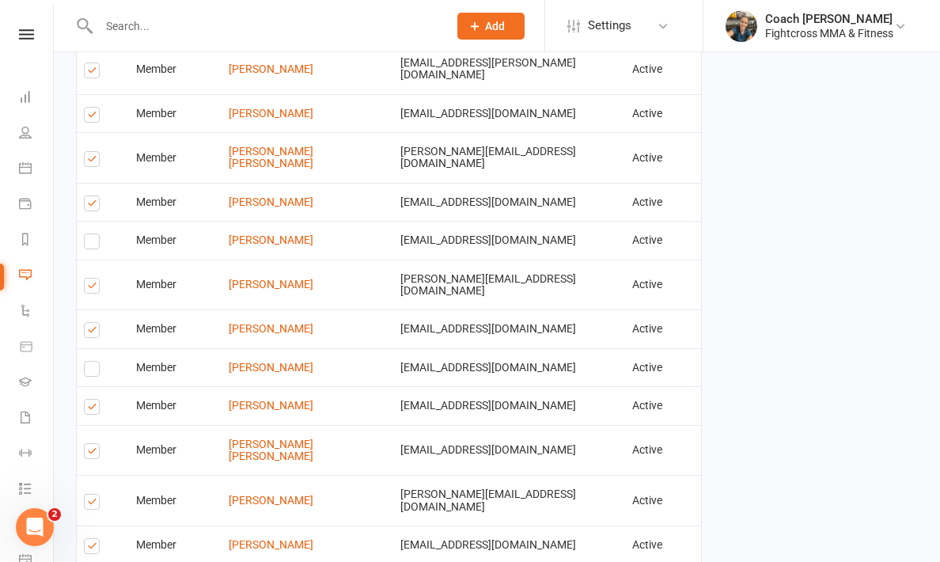
click at [89, 332] on label at bounding box center [94, 332] width 21 height 0
click at [89, 323] on input "checkbox" at bounding box center [89, 323] width 10 height 0
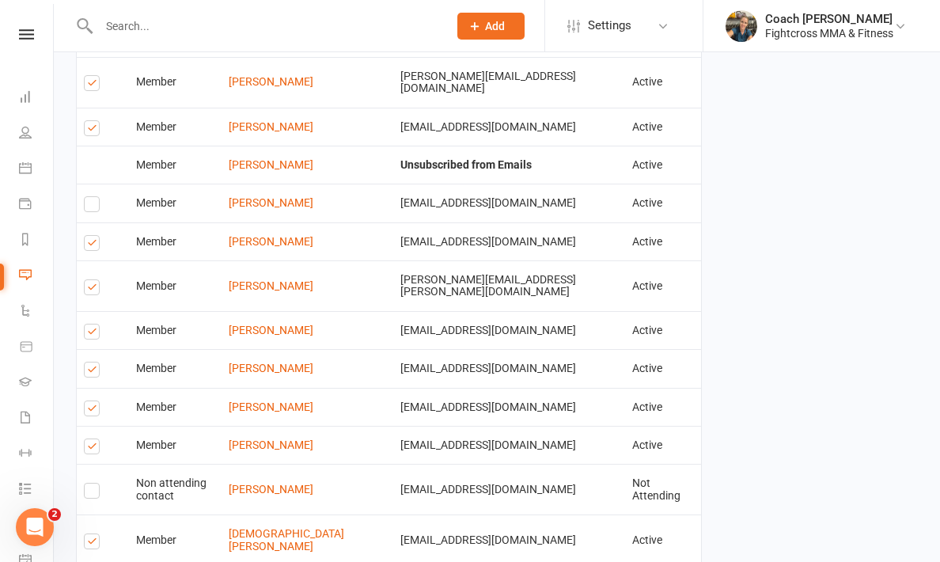
scroll to position [2216, 0]
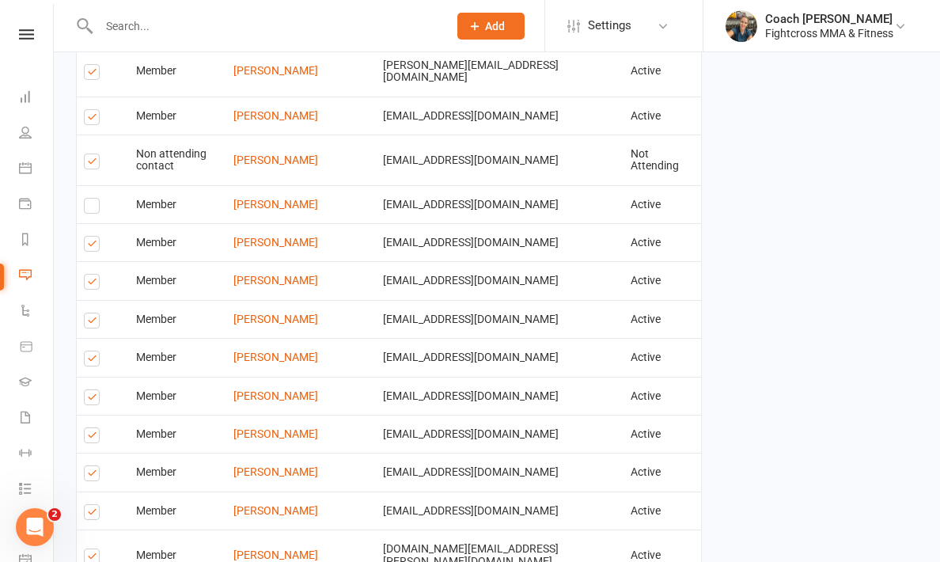
scroll to position [764, 0]
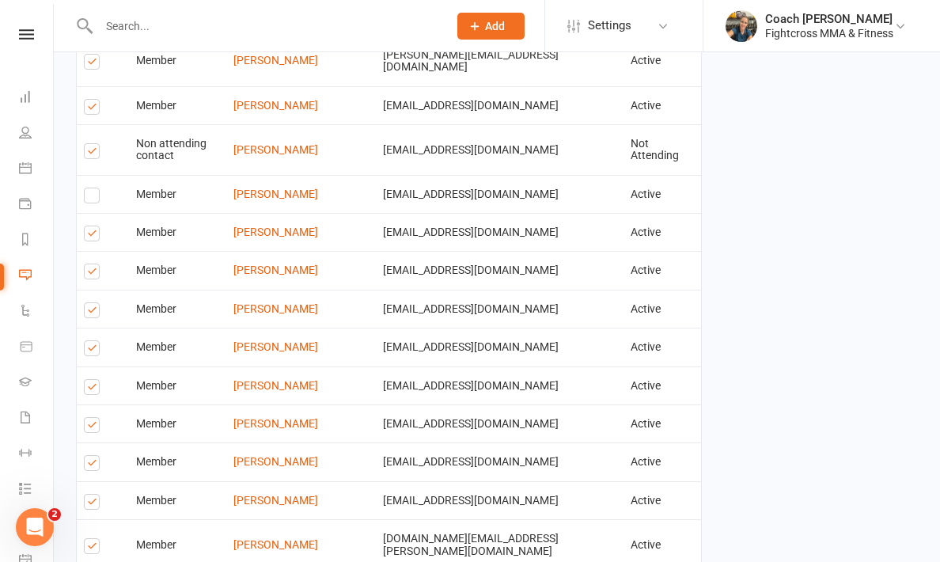
click at [89, 198] on label at bounding box center [94, 198] width 21 height 0
click at [89, 188] on input "checkbox" at bounding box center [89, 188] width 10 height 0
click at [92, 154] on label at bounding box center [94, 154] width 21 height 0
click at [92, 144] on input "checkbox" at bounding box center [89, 144] width 10 height 0
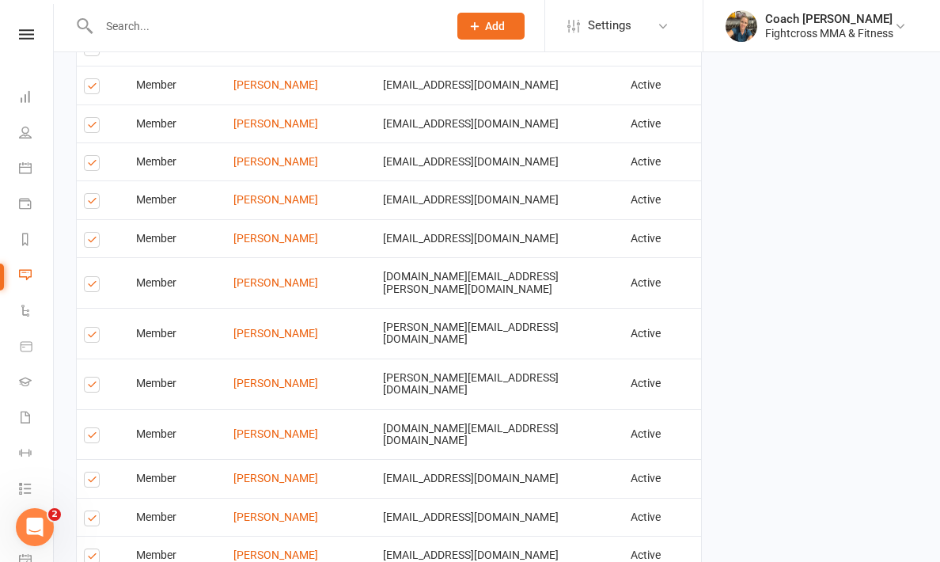
scroll to position [1027, 0]
click at [90, 165] on label at bounding box center [94, 165] width 21 height 0
click at [90, 155] on input "checkbox" at bounding box center [89, 155] width 10 height 0
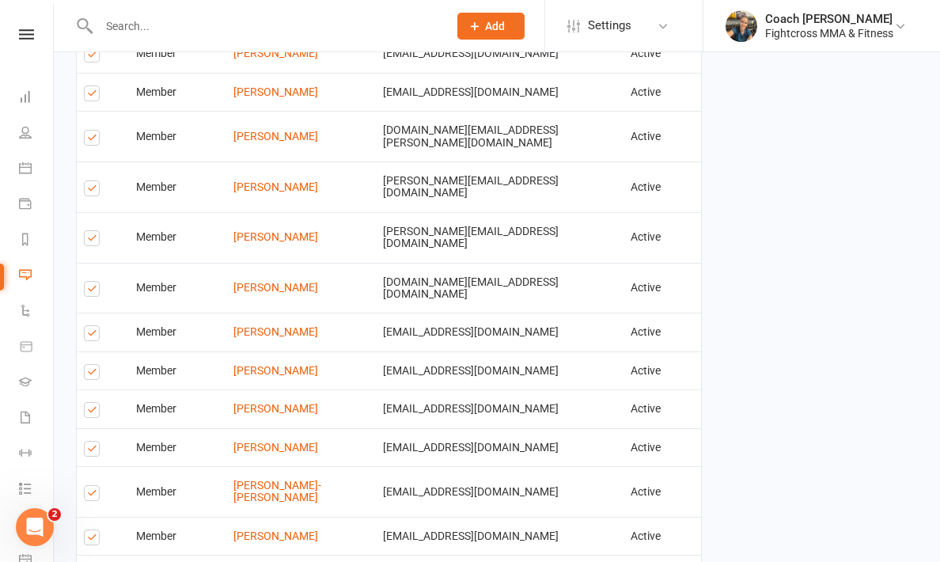
scroll to position [1173, 0]
click at [93, 290] on label at bounding box center [94, 290] width 21 height 0
click at [93, 281] on input "checkbox" at bounding box center [89, 281] width 10 height 0
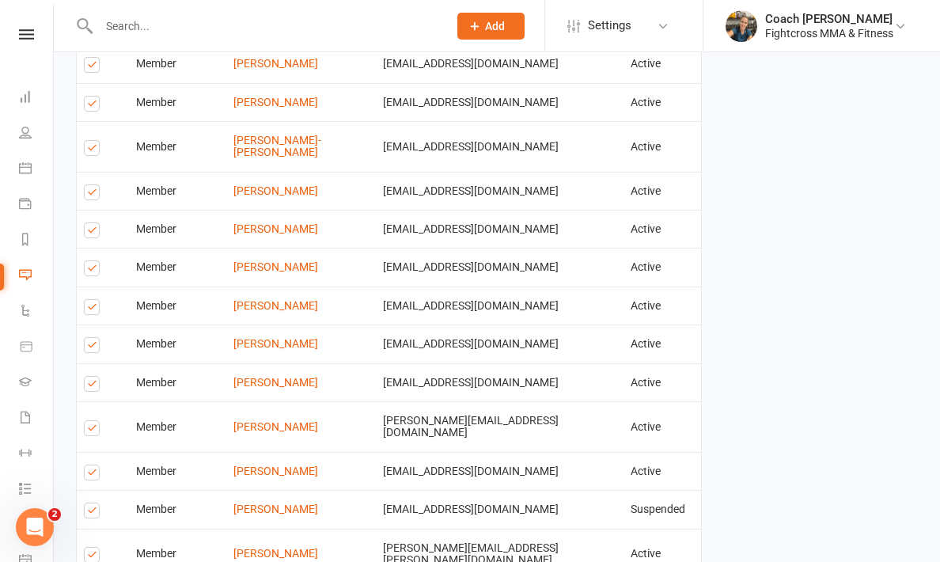
scroll to position [1528, 0]
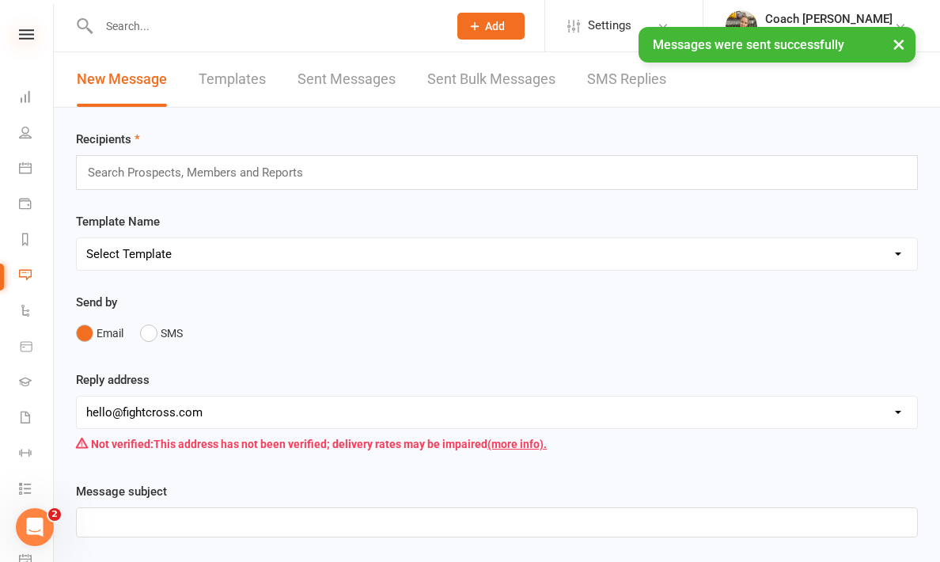
click at [28, 38] on icon at bounding box center [26, 34] width 15 height 10
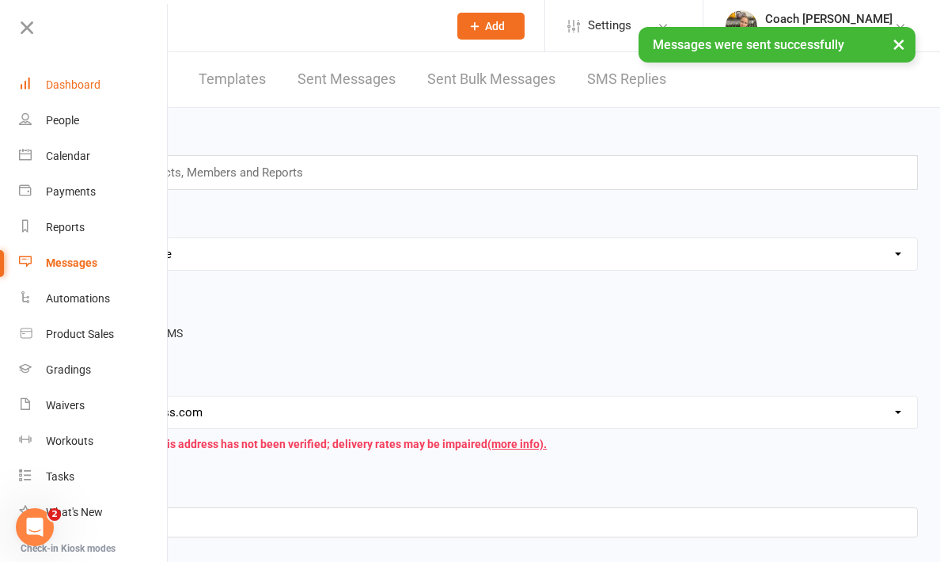
click at [63, 81] on div "Dashboard" at bounding box center [73, 84] width 55 height 13
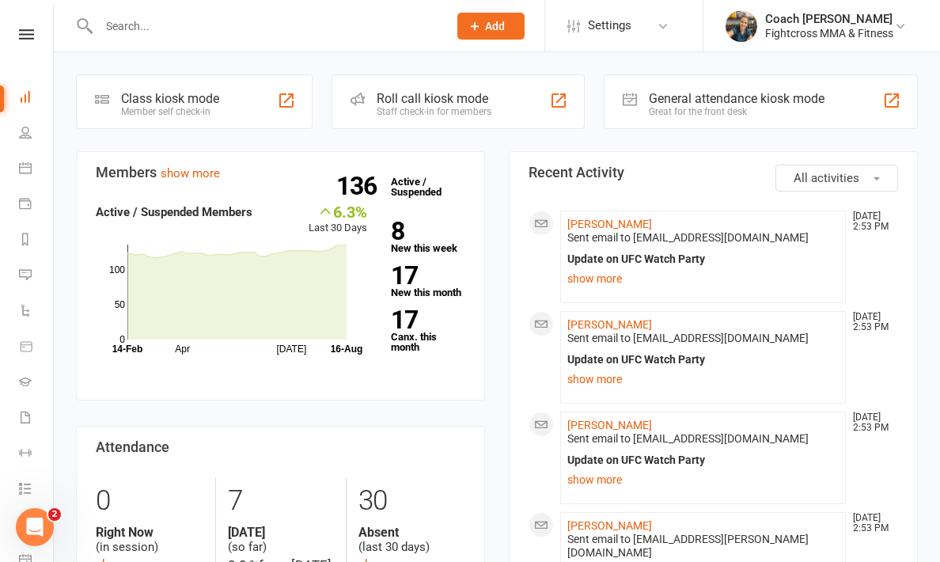
click at [27, 161] on link "Calendar" at bounding box center [37, 170] width 36 height 36
click button "Appointment"
click button "Select an appointment type"
click span "Personal Training"
type input "3:45pm"
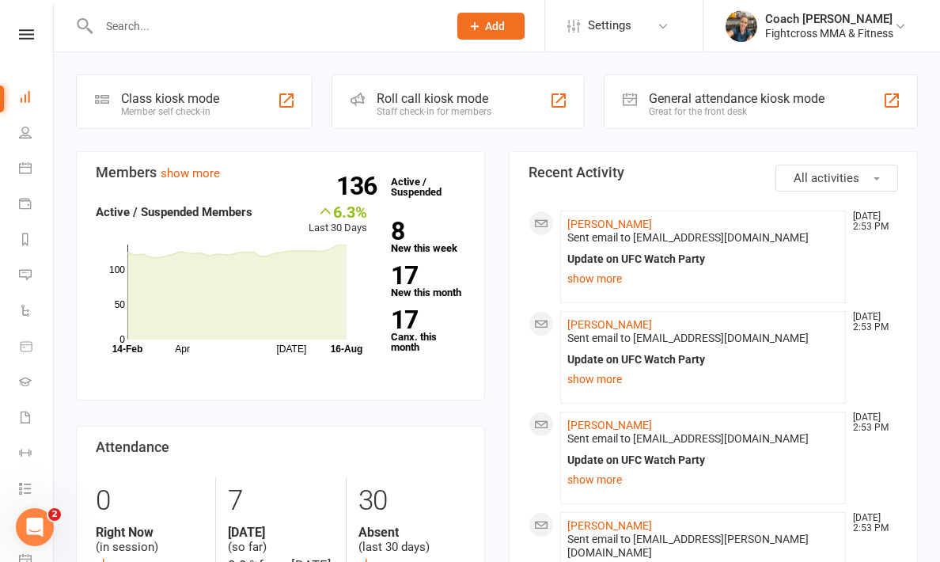
click button "Select a location"
click span "(Gym Equipment Area)"
click input "3:15pm"
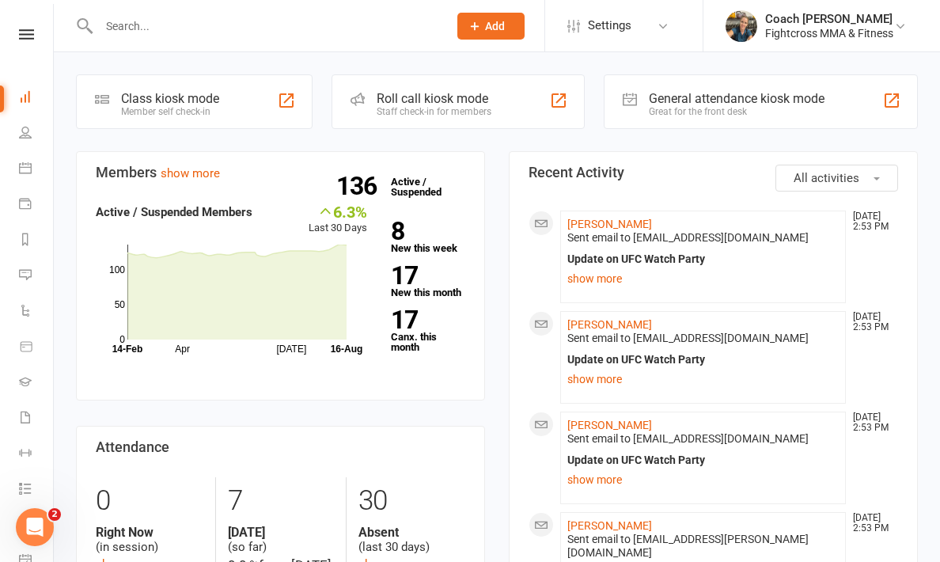
type input "7:00am"
click li "7:00am"
click input "3:45pm"
type input "7:30am"
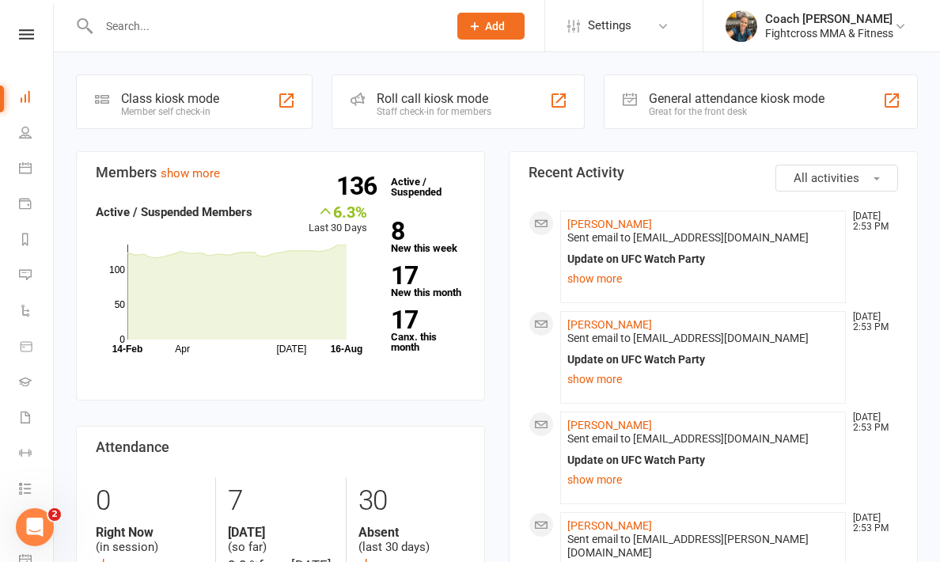
click li "7:30am"
click div
click icon "button"
click span "22"
type input "[DATE]"
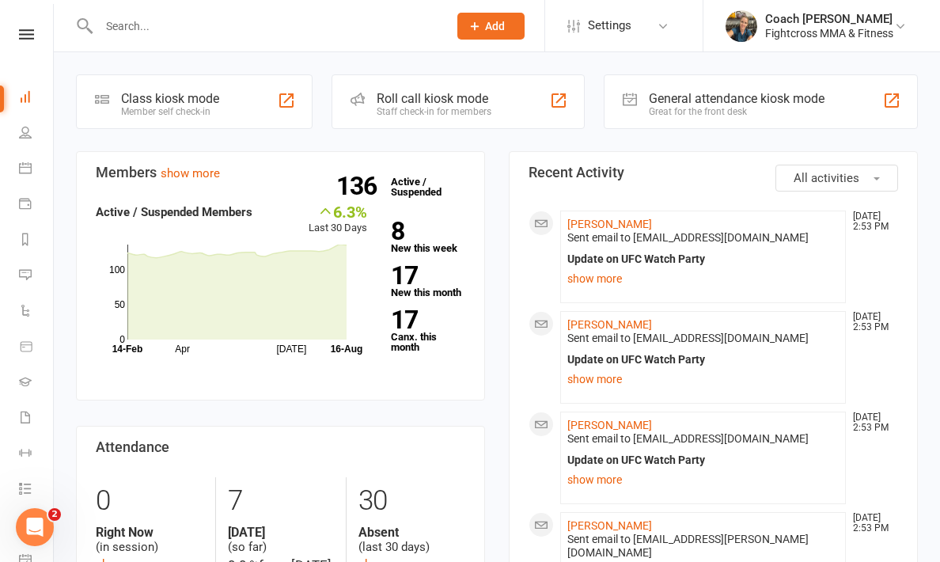
click input
type input "[PERSON_NAME]"
click strong "[PERSON_NAME]"
click button "Create"
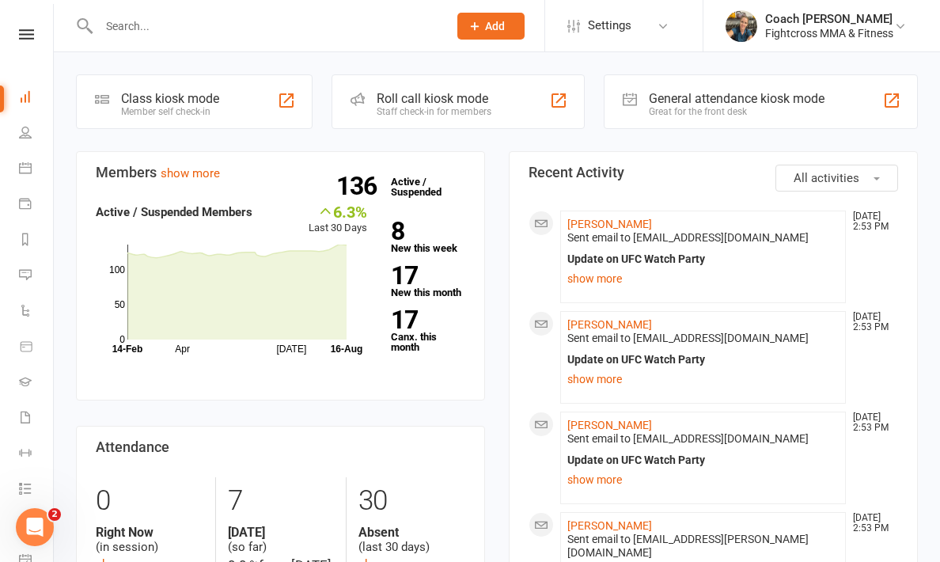
scroll to position [715, 0]
click at [34, 28] on nav "Clubworx Dashboard People Calendar Payments Reports Messages Automations Produc…" at bounding box center [27, 285] width 54 height 562
click at [20, 36] on icon at bounding box center [26, 34] width 15 height 10
click at [0, 0] on div "Dashboard" at bounding box center [0, 0] width 0 height 0
click at [22, 34] on icon at bounding box center [26, 34] width 15 height 10
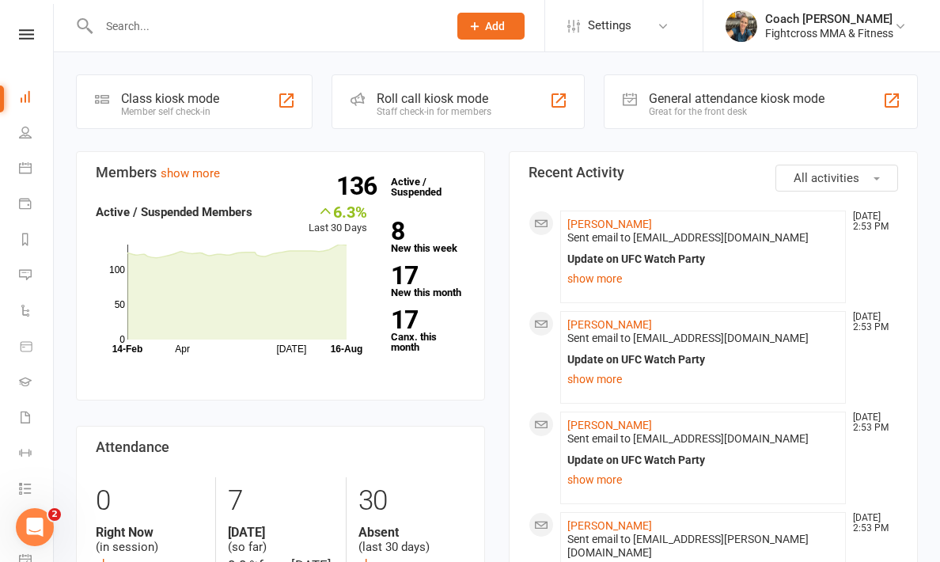
click at [0, 0] on div "Dashboard" at bounding box center [0, 0] width 0 height 0
